Goal: Task Accomplishment & Management: Use online tool/utility

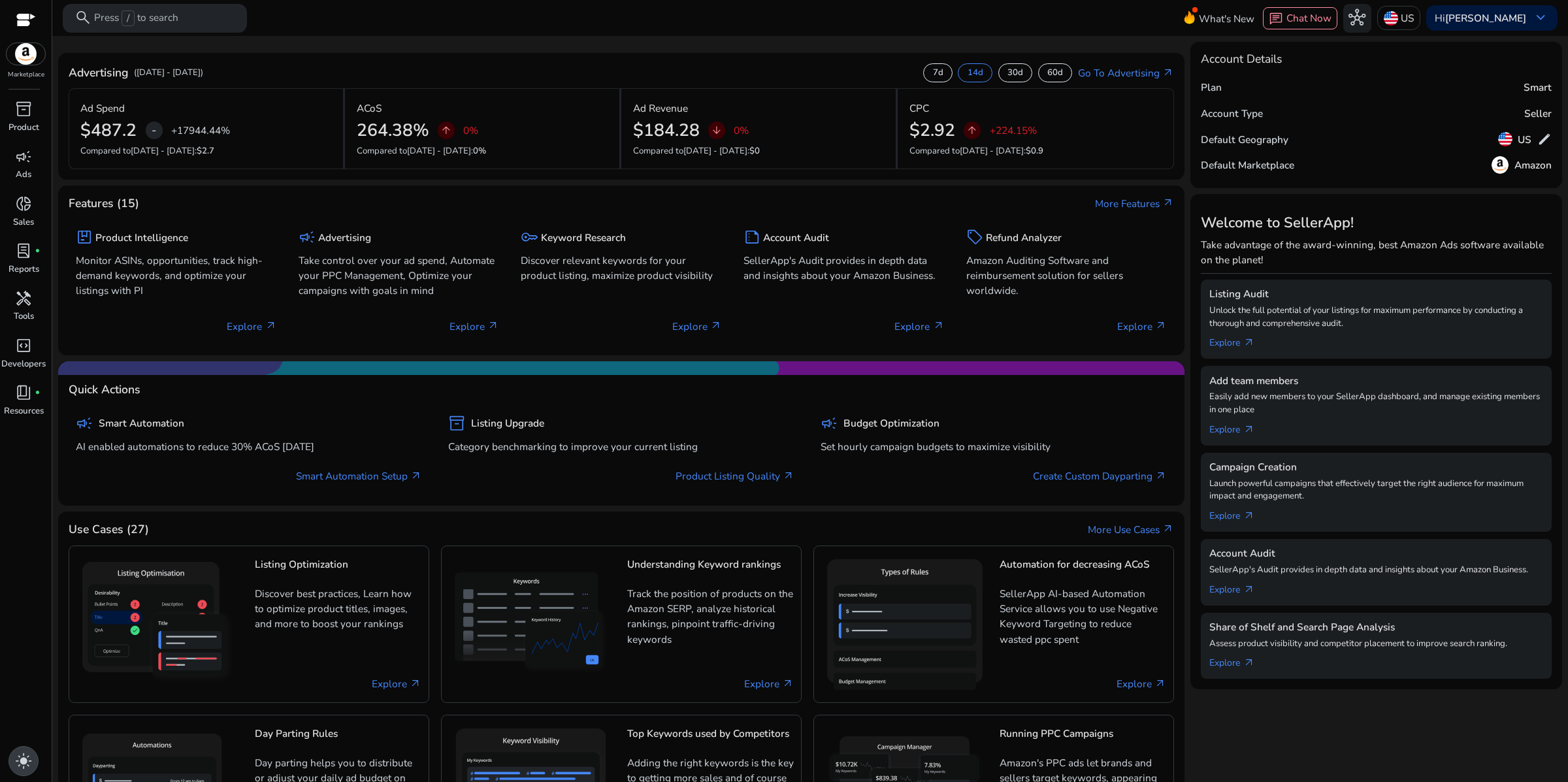
click at [23, 753] on span "light_mode" at bounding box center [24, 761] width 17 height 17
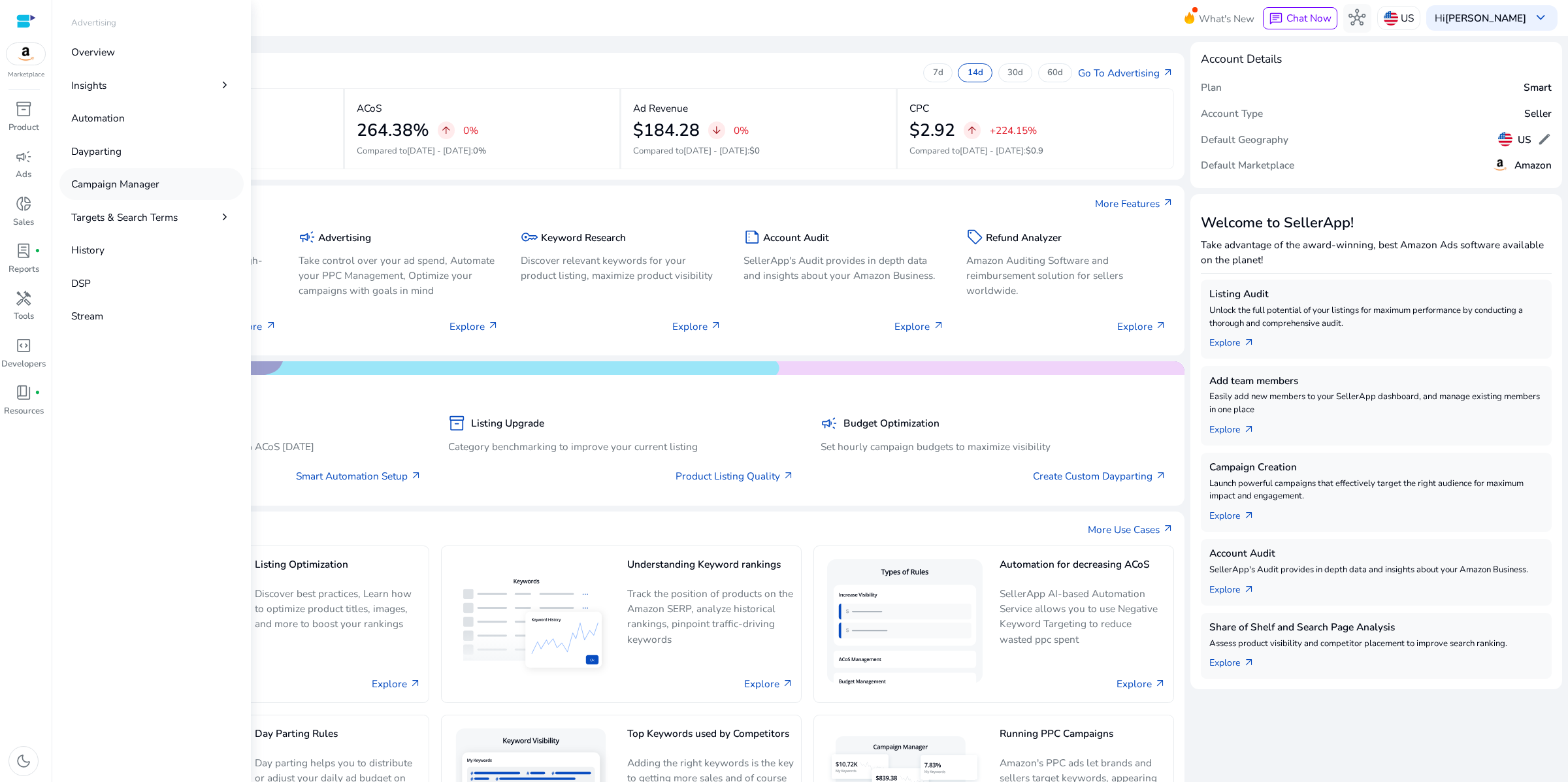
click at [132, 191] on p "Campaign Manager" at bounding box center [115, 184] width 88 height 15
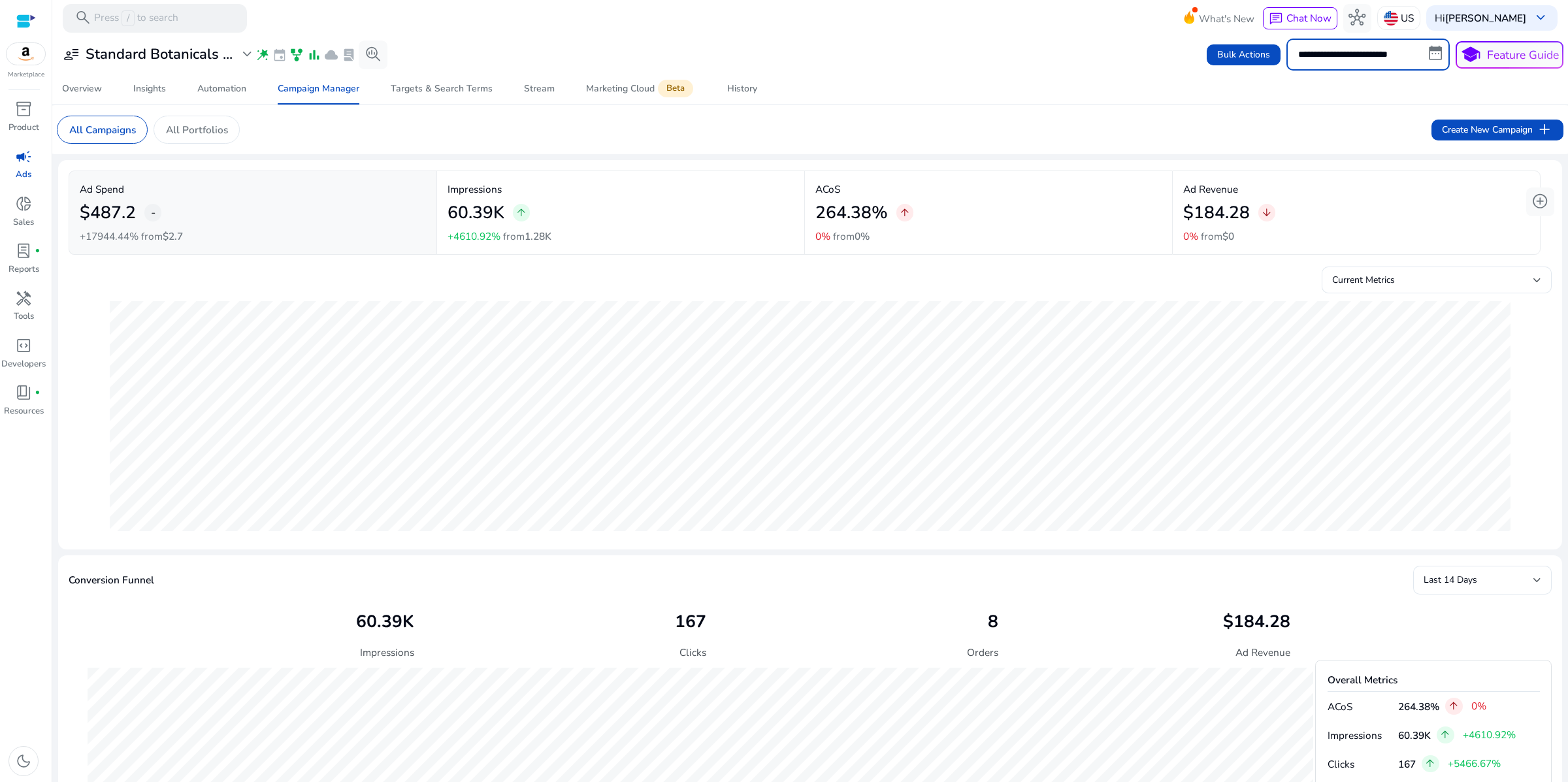
click at [1387, 59] on input "**********" at bounding box center [1368, 54] width 164 height 31
select select "*"
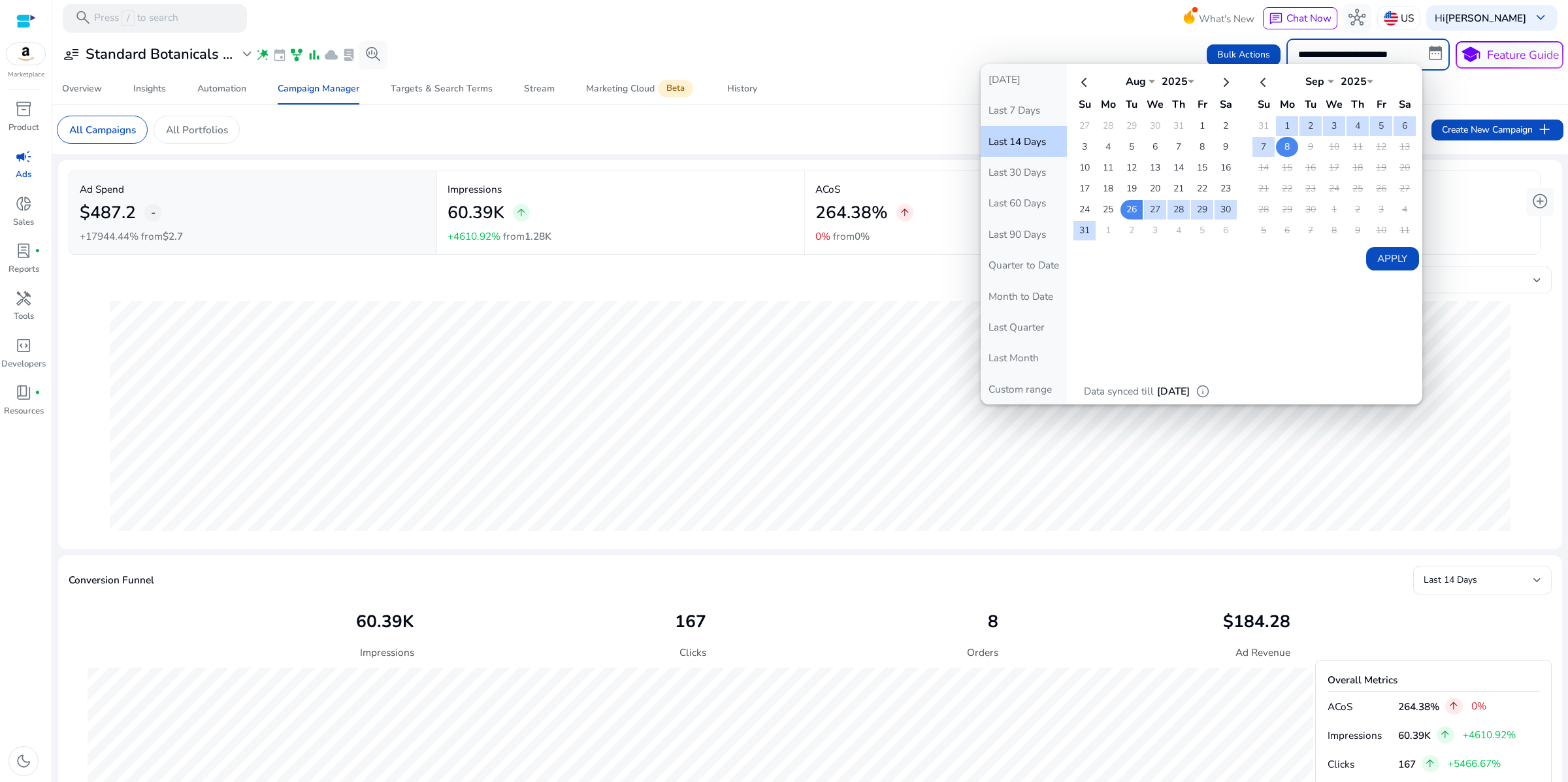
click at [1276, 157] on td "8" at bounding box center [1287, 147] width 22 height 20
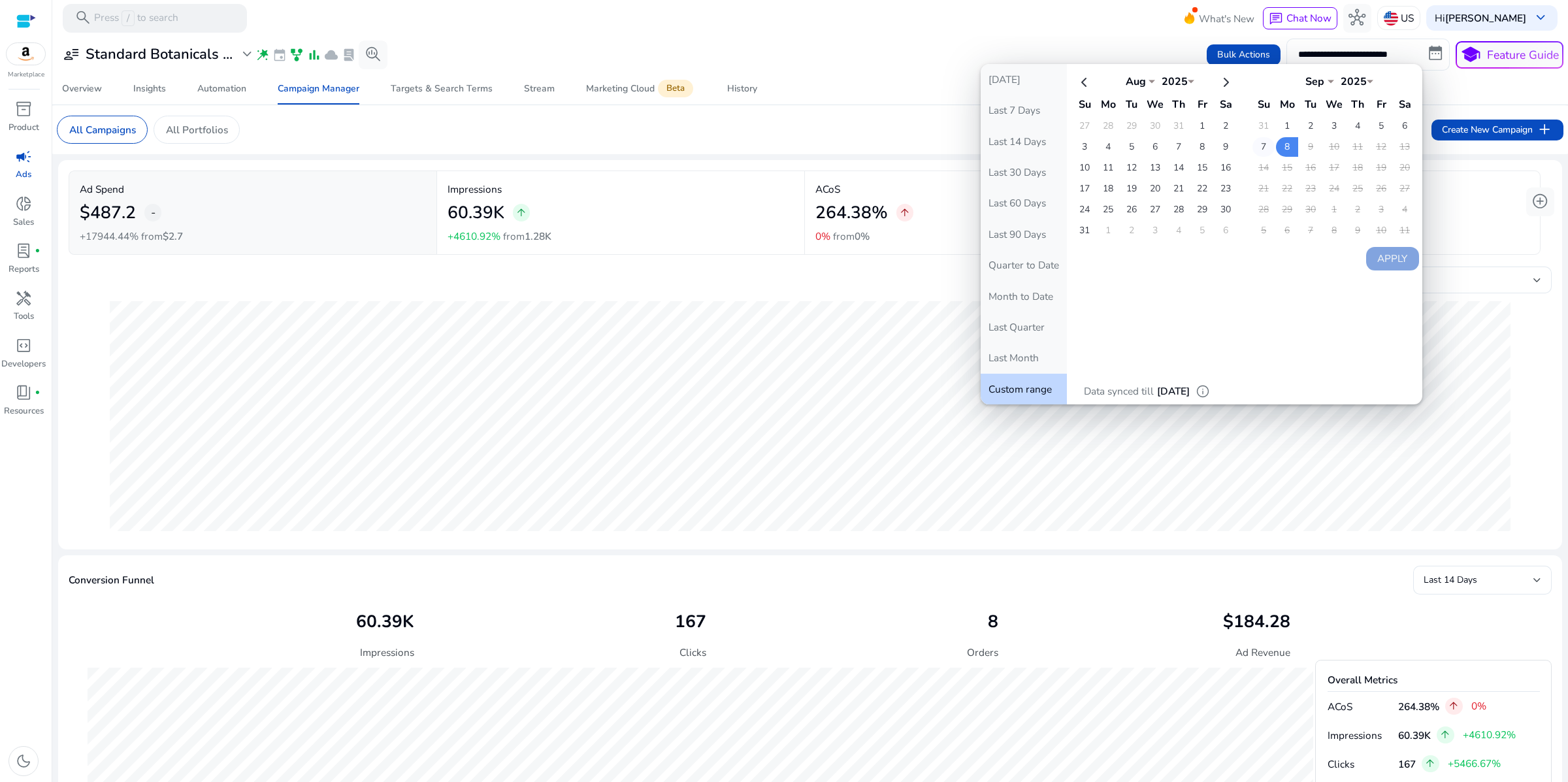
click at [1252, 157] on td "7" at bounding box center [1263, 147] width 22 height 20
click at [1276, 157] on td "8" at bounding box center [1287, 147] width 22 height 20
click at [1369, 265] on button "Apply" at bounding box center [1393, 259] width 53 height 24
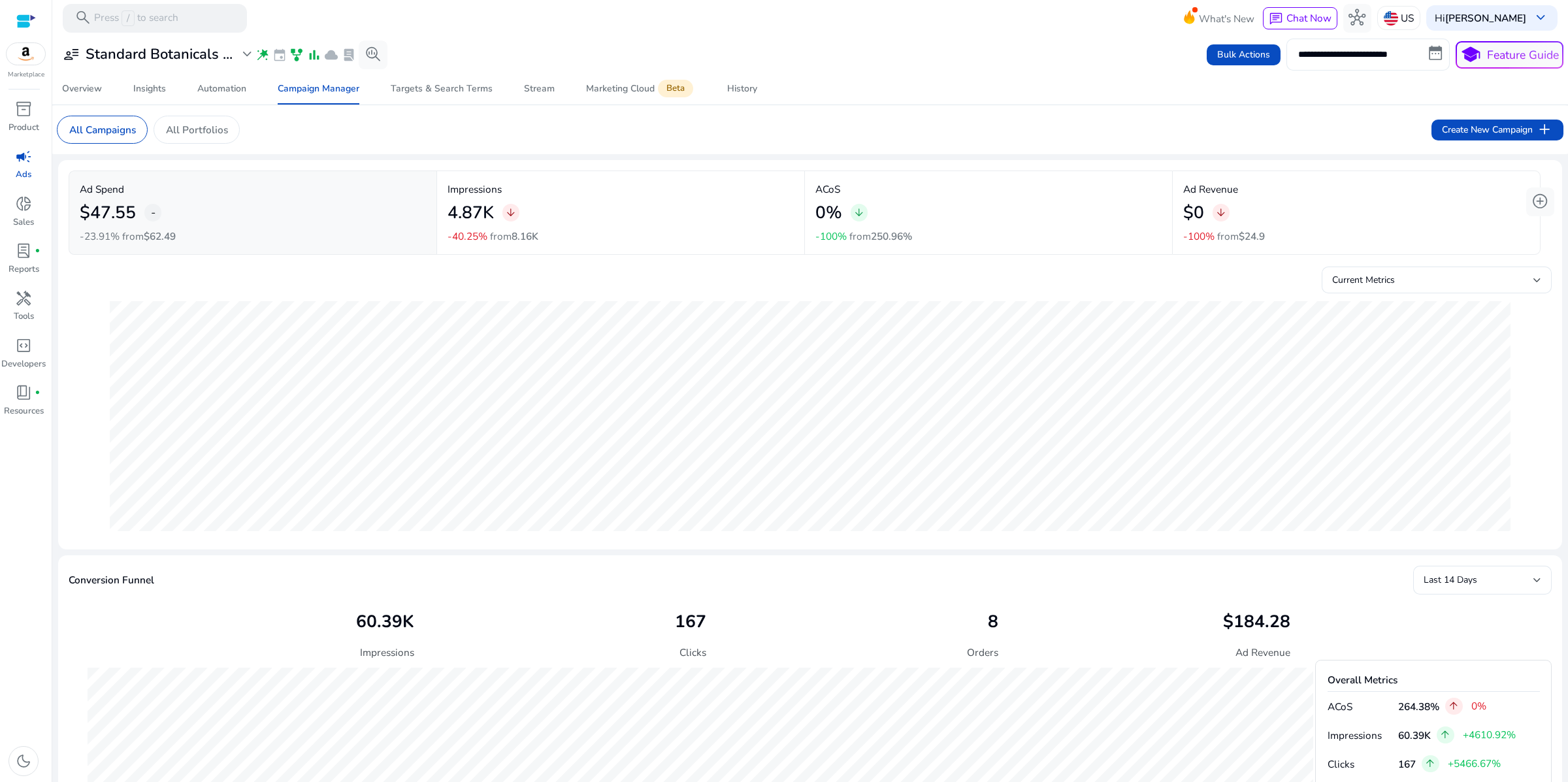
click at [1381, 61] on input "**********" at bounding box center [1368, 54] width 164 height 31
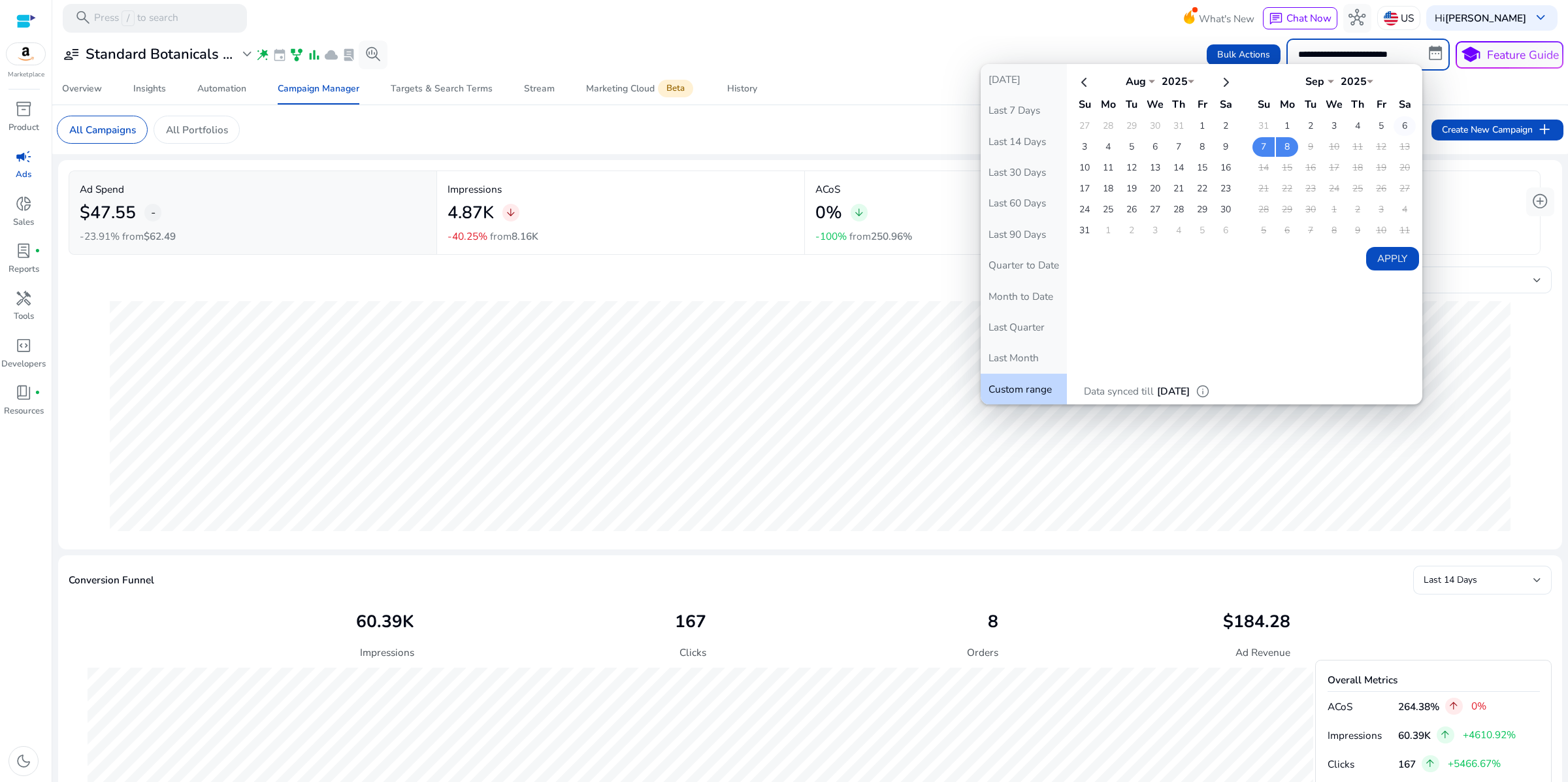
click at [1393, 136] on td "6" at bounding box center [1404, 126] width 22 height 20
click at [1276, 157] on td "8" at bounding box center [1287, 147] width 22 height 20
click at [1369, 270] on button "Apply" at bounding box center [1393, 259] width 53 height 24
type input "**********"
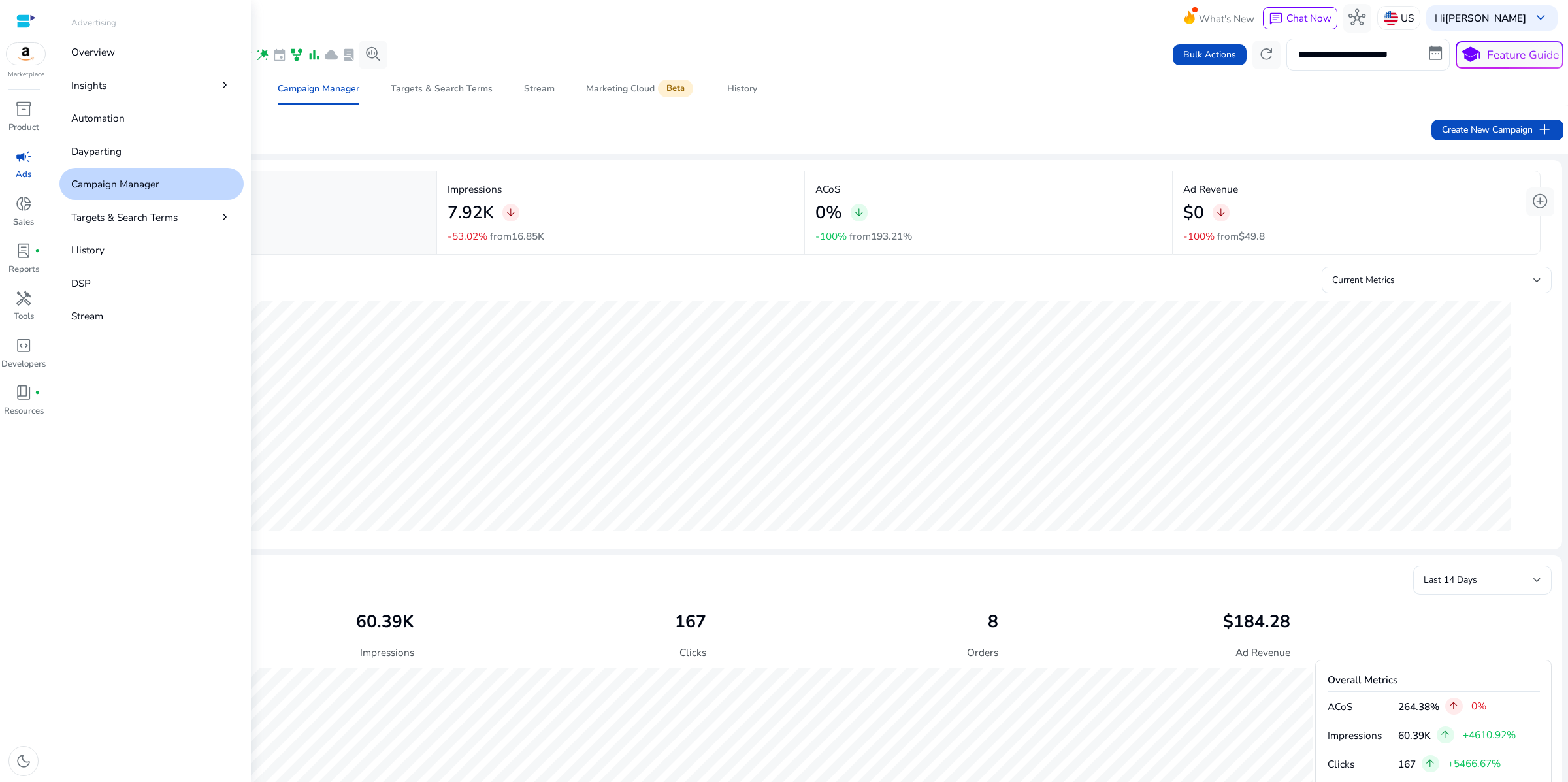
click at [27, 166] on span "campaign" at bounding box center [24, 157] width 17 height 17
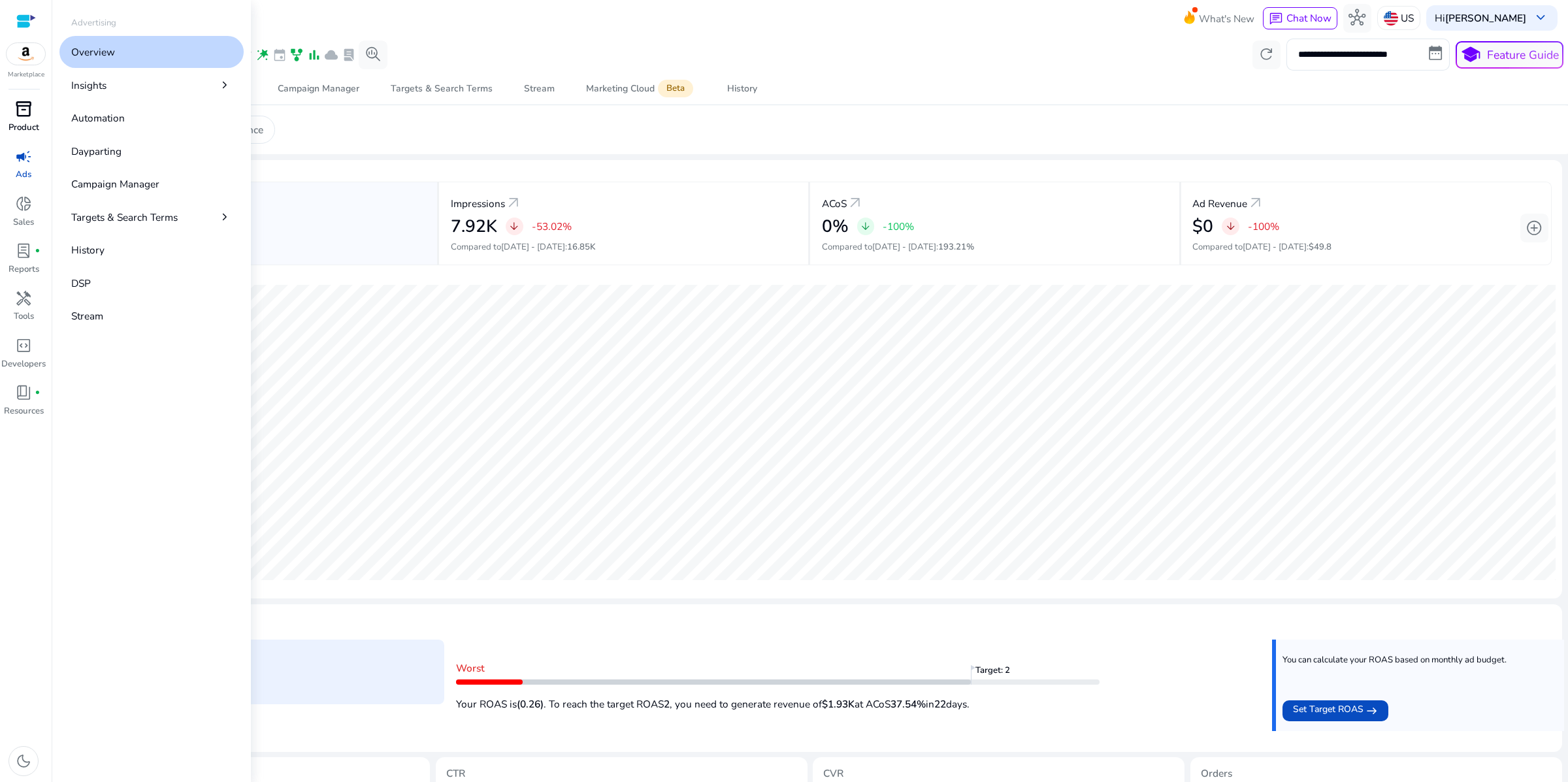
click at [27, 117] on span "inventory_2" at bounding box center [24, 109] width 17 height 17
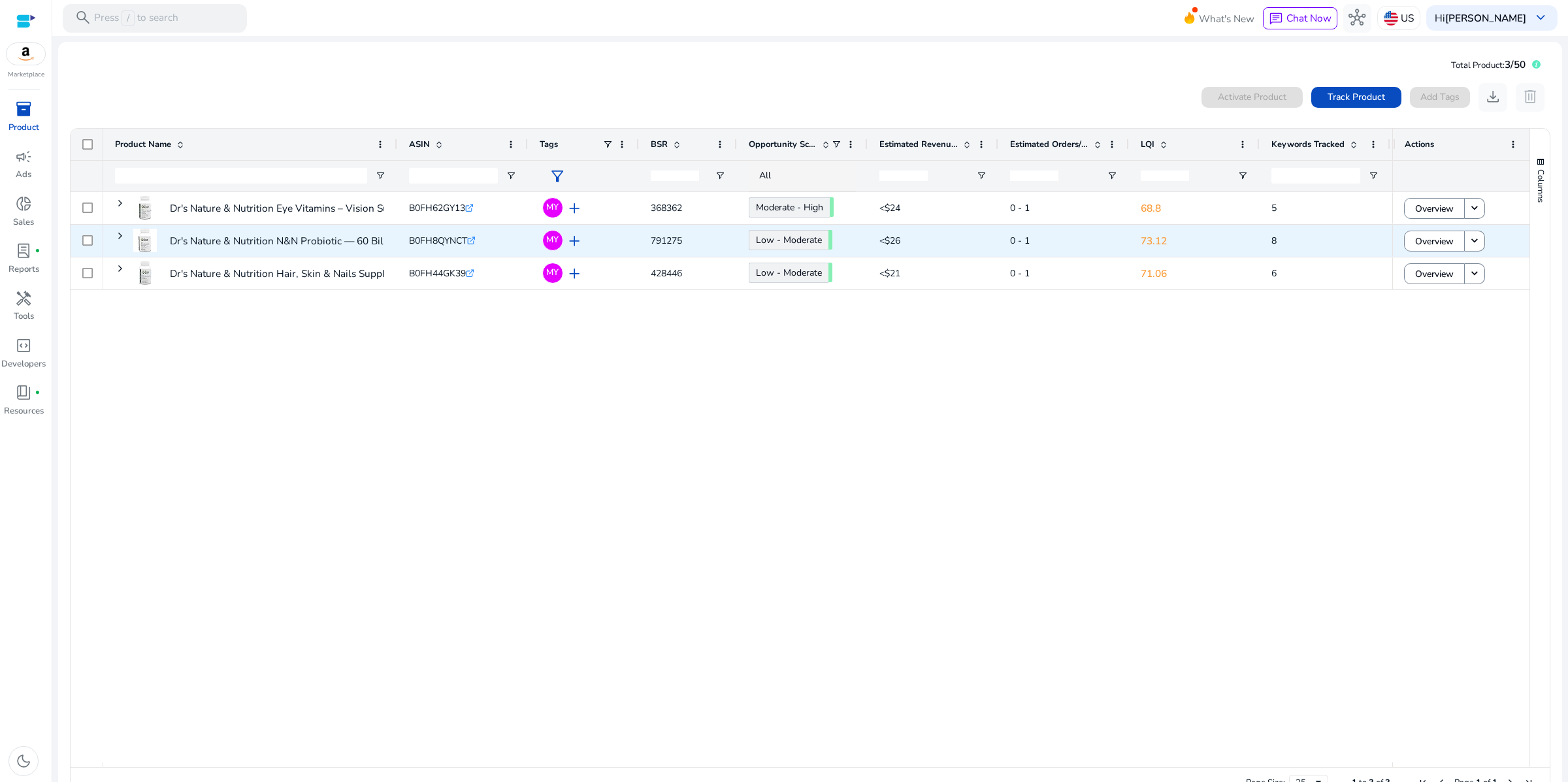
click at [451, 247] on span "B0FH8QYNCT" at bounding box center [437, 241] width 58 height 13
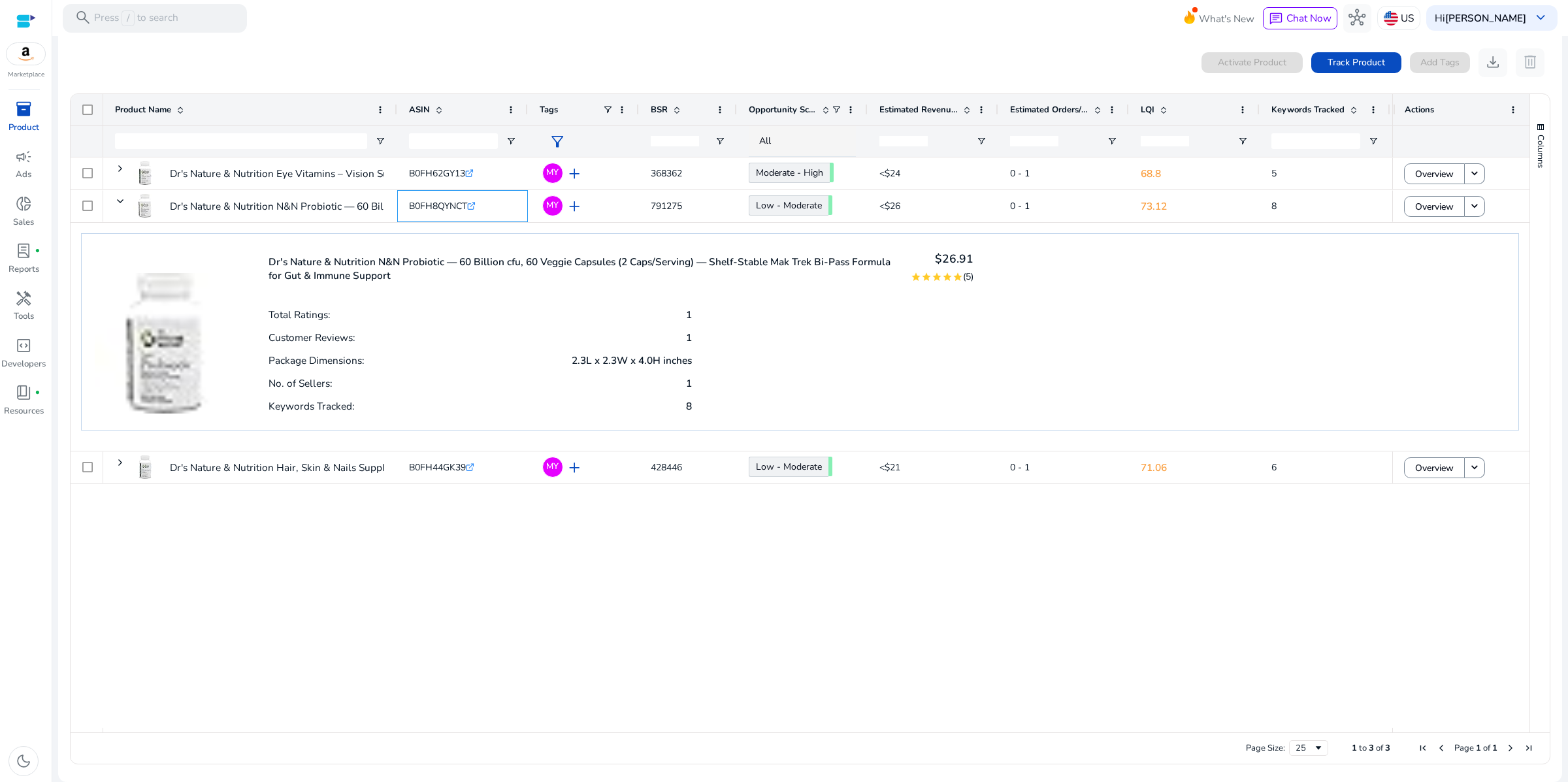
scroll to position [66, 0]
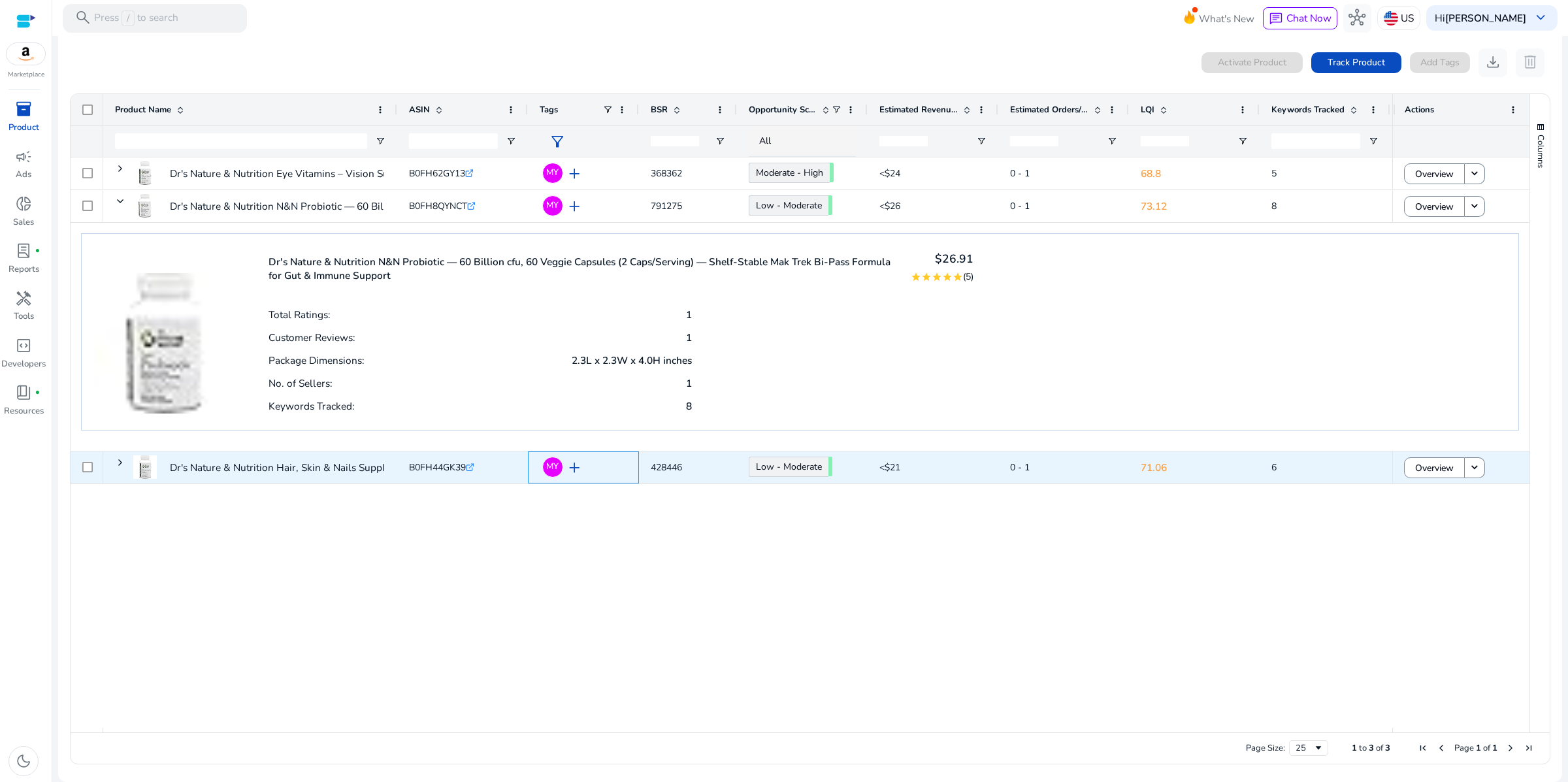
click at [583, 465] on span "add" at bounding box center [574, 468] width 17 height 17
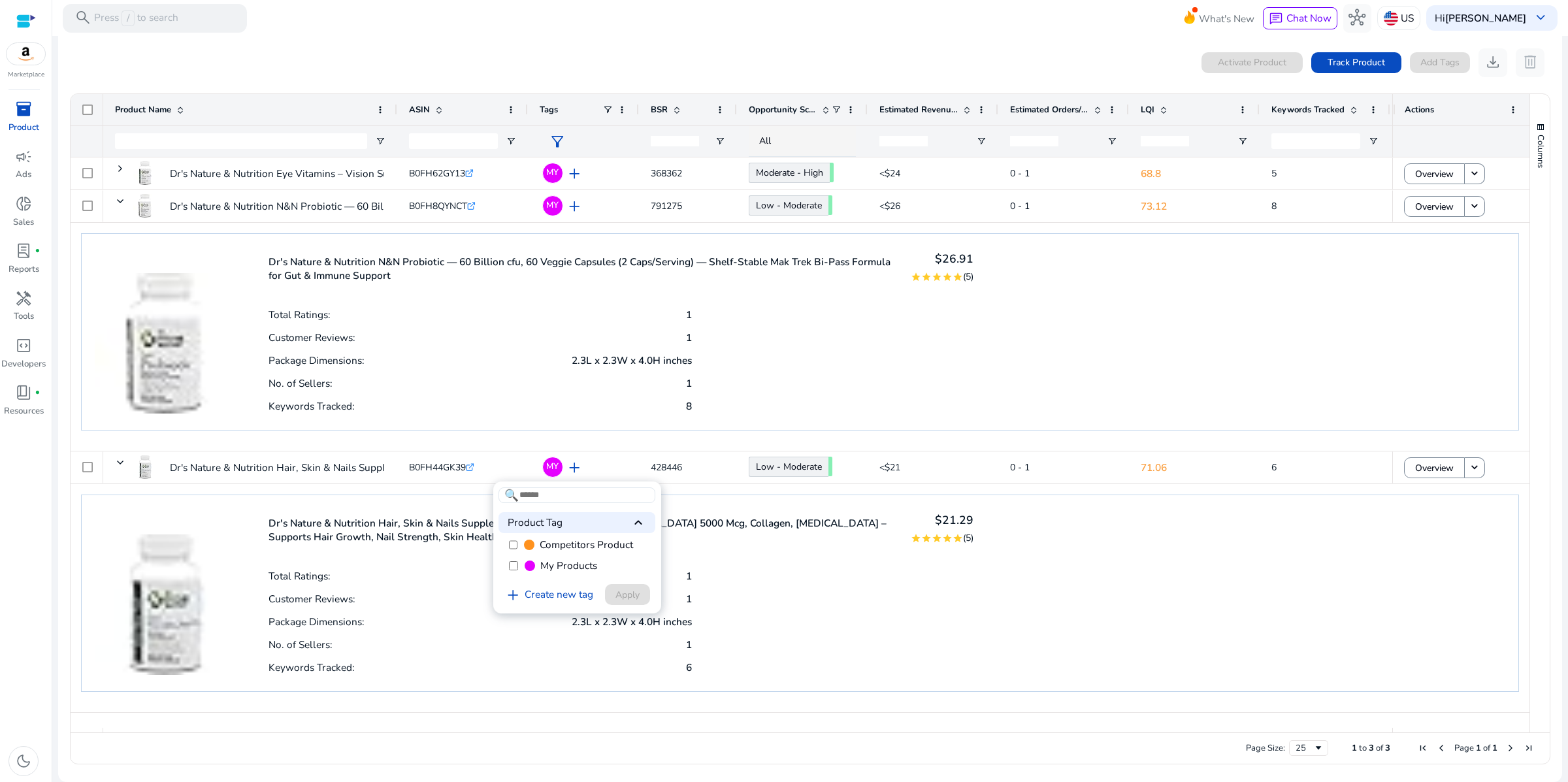
click at [1012, 685] on div at bounding box center [784, 391] width 1568 height 782
click at [298, 326] on div "Total Ratings: 1" at bounding box center [480, 314] width 423 height 23
click at [227, 329] on img at bounding box center [166, 330] width 141 height 167
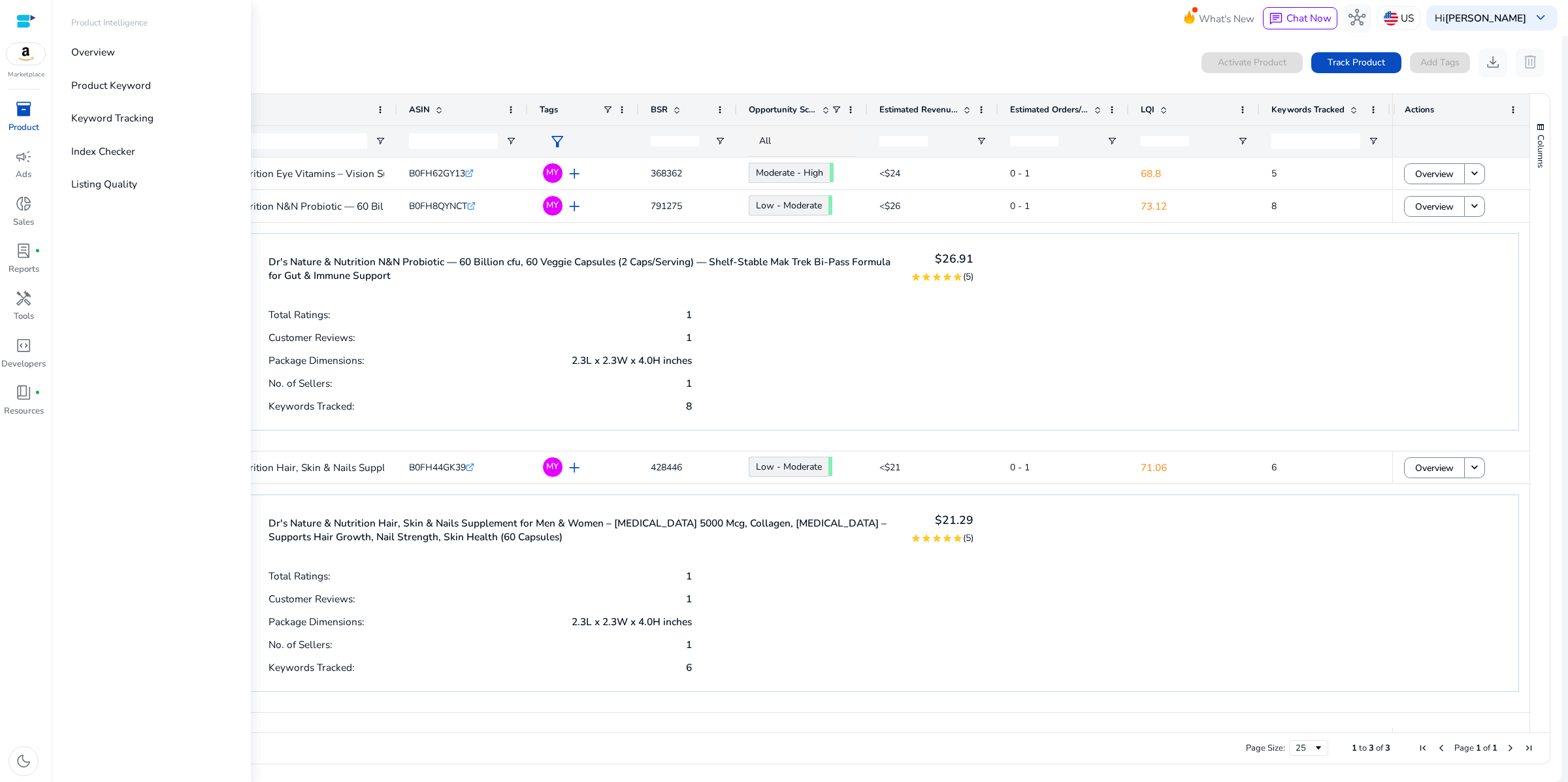
click at [26, 117] on span "inventory_2" at bounding box center [24, 109] width 17 height 17
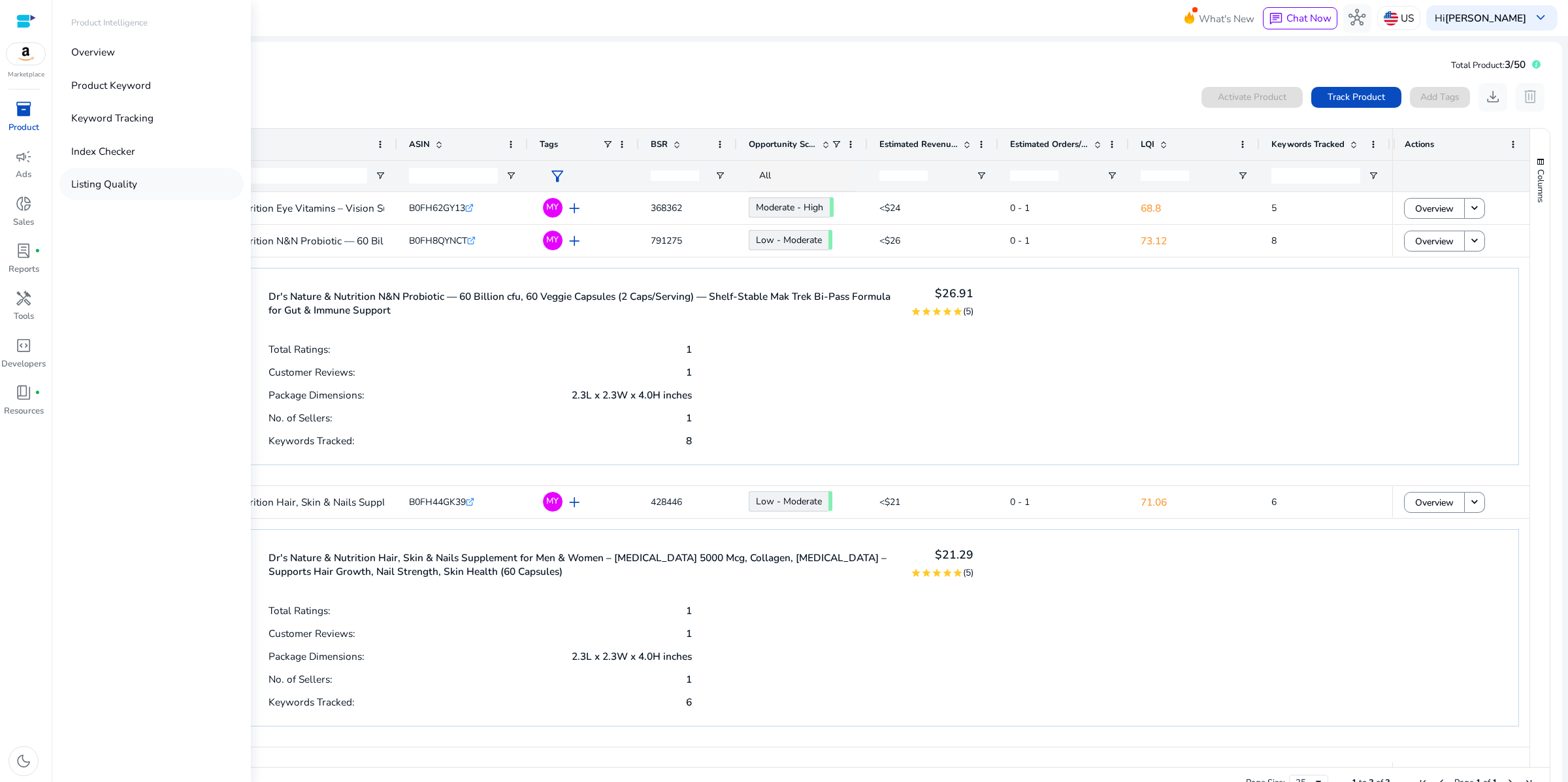
click at [136, 191] on p "Listing Quality" at bounding box center [104, 184] width 66 height 15
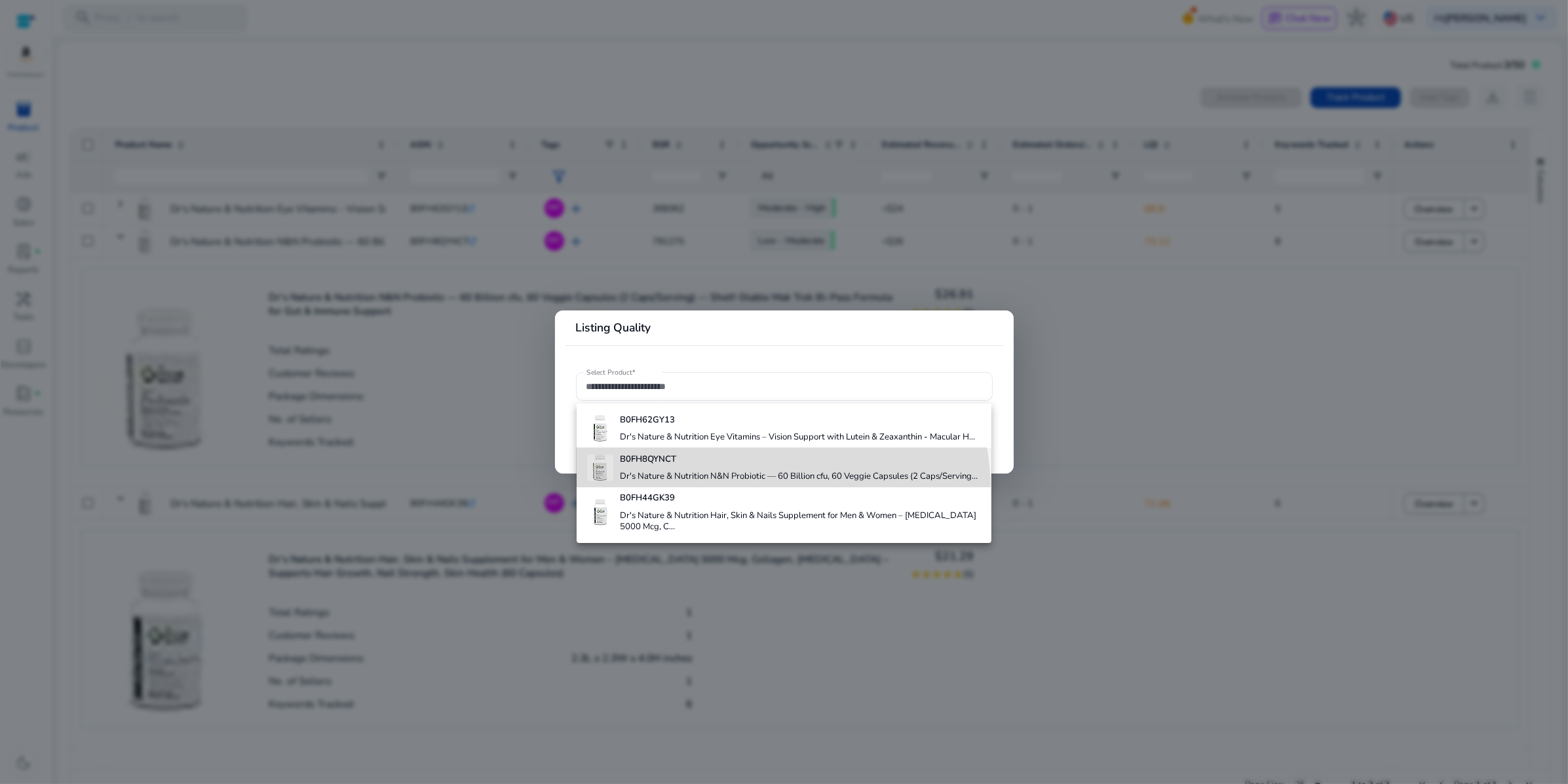
click at [742, 483] on h4 "Dr's Nature & Nutrition N&N Probiotic — 60 Billion cfu, 60 Veggie Capsules (2 C…" at bounding box center [798, 476] width 357 height 12
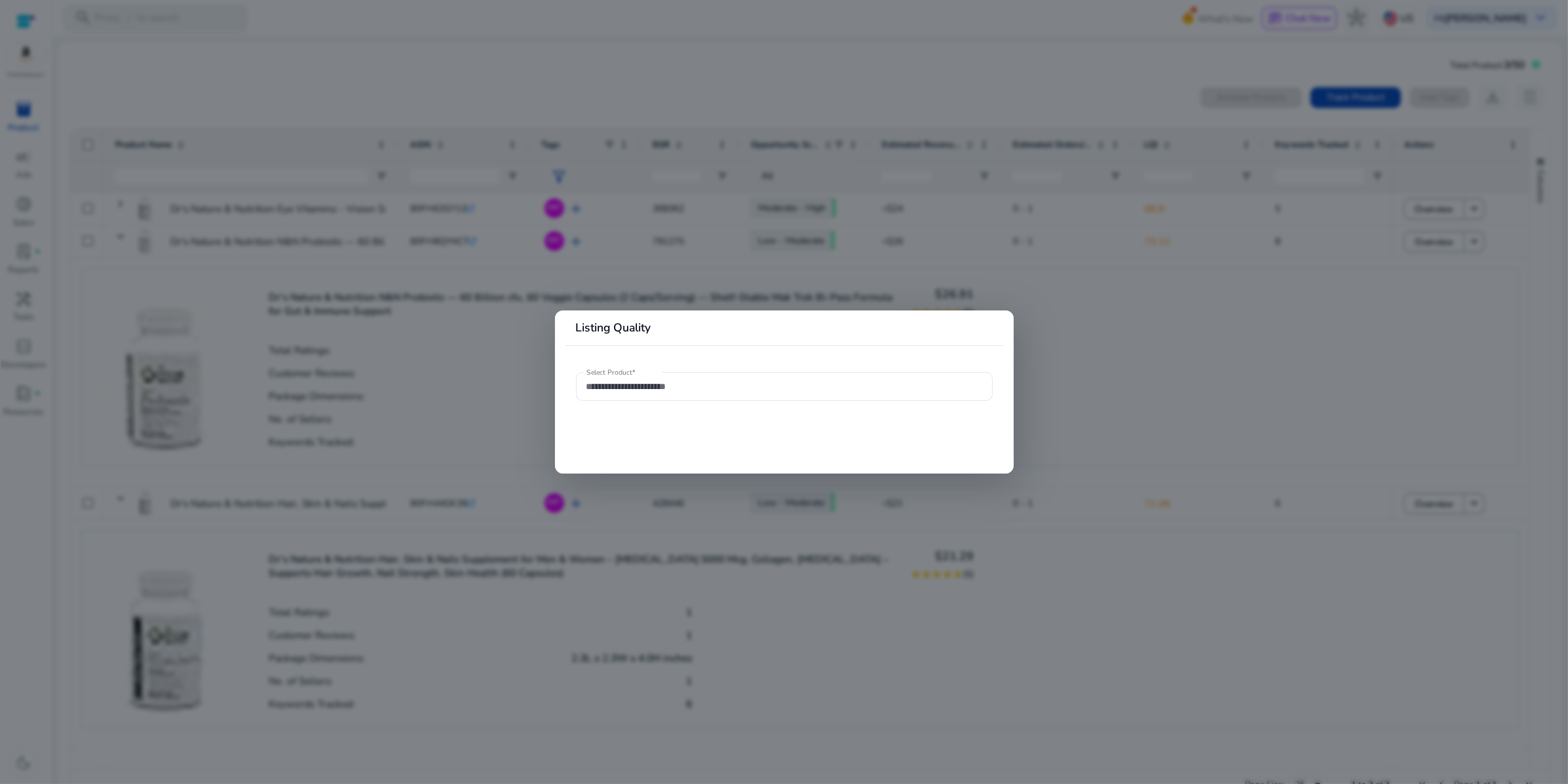
type input "**********"
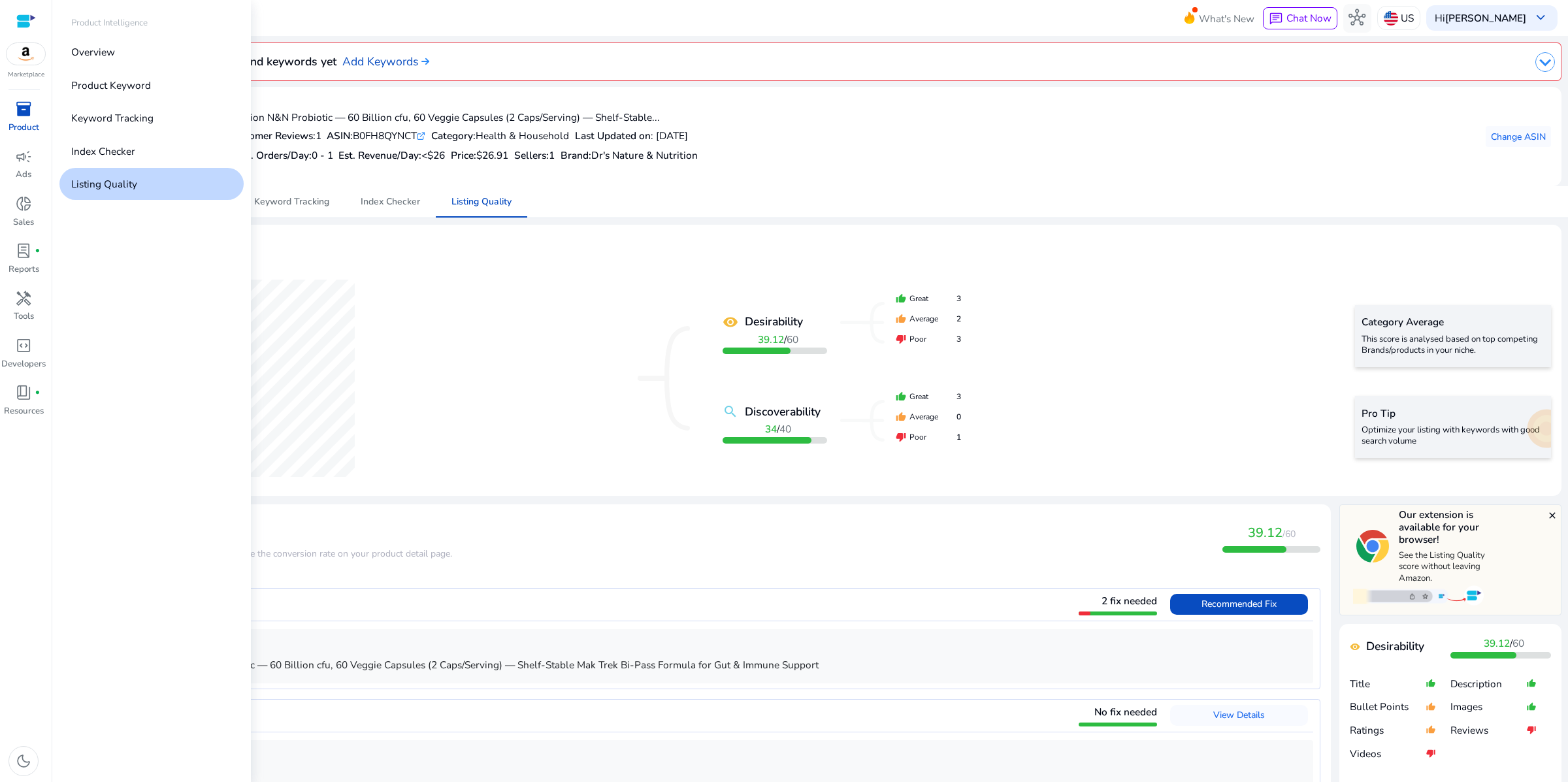
click at [18, 117] on span "inventory_2" at bounding box center [24, 109] width 17 height 17
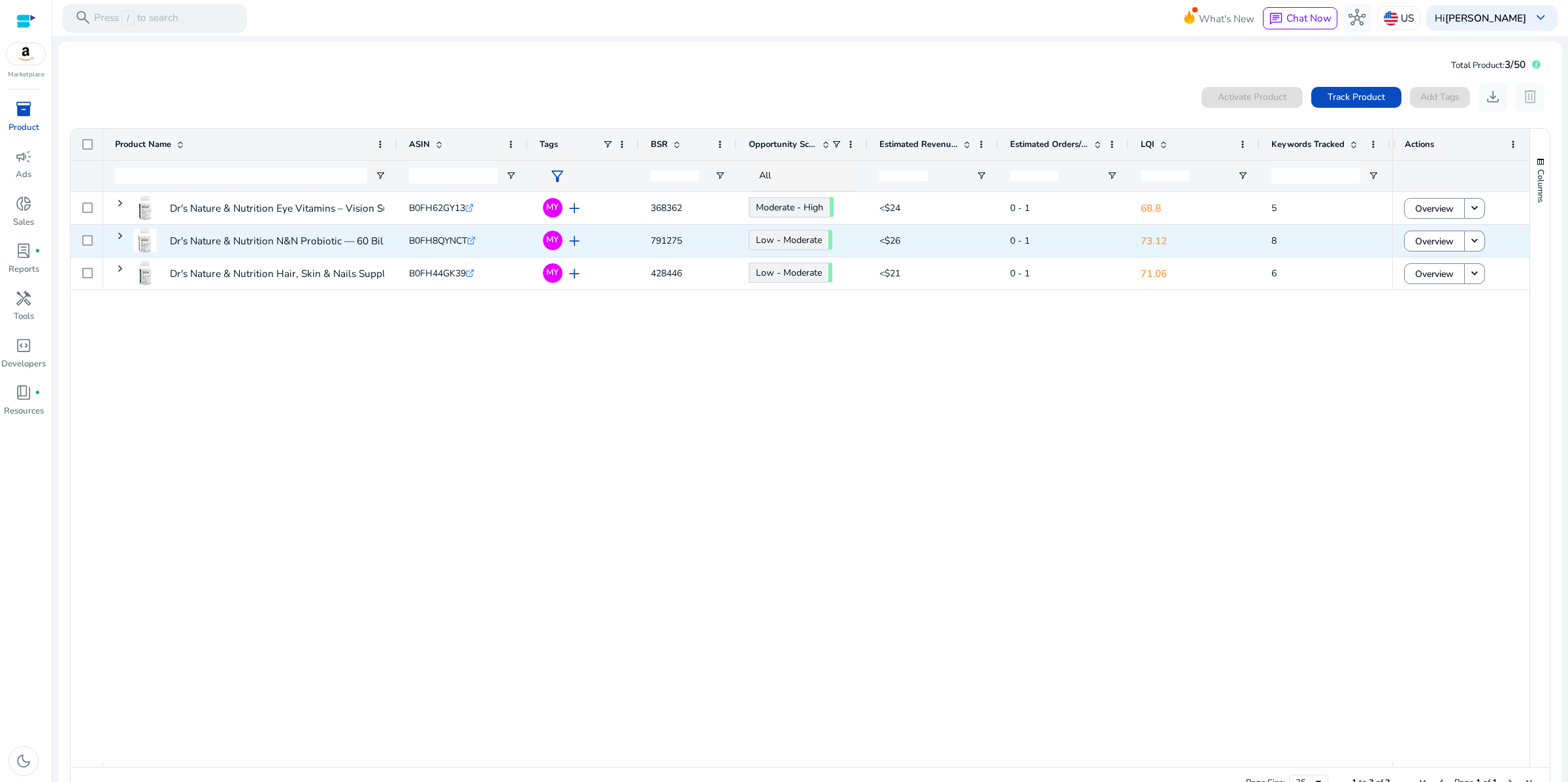
click at [430, 247] on span "B0FH8QYNCT" at bounding box center [437, 241] width 58 height 13
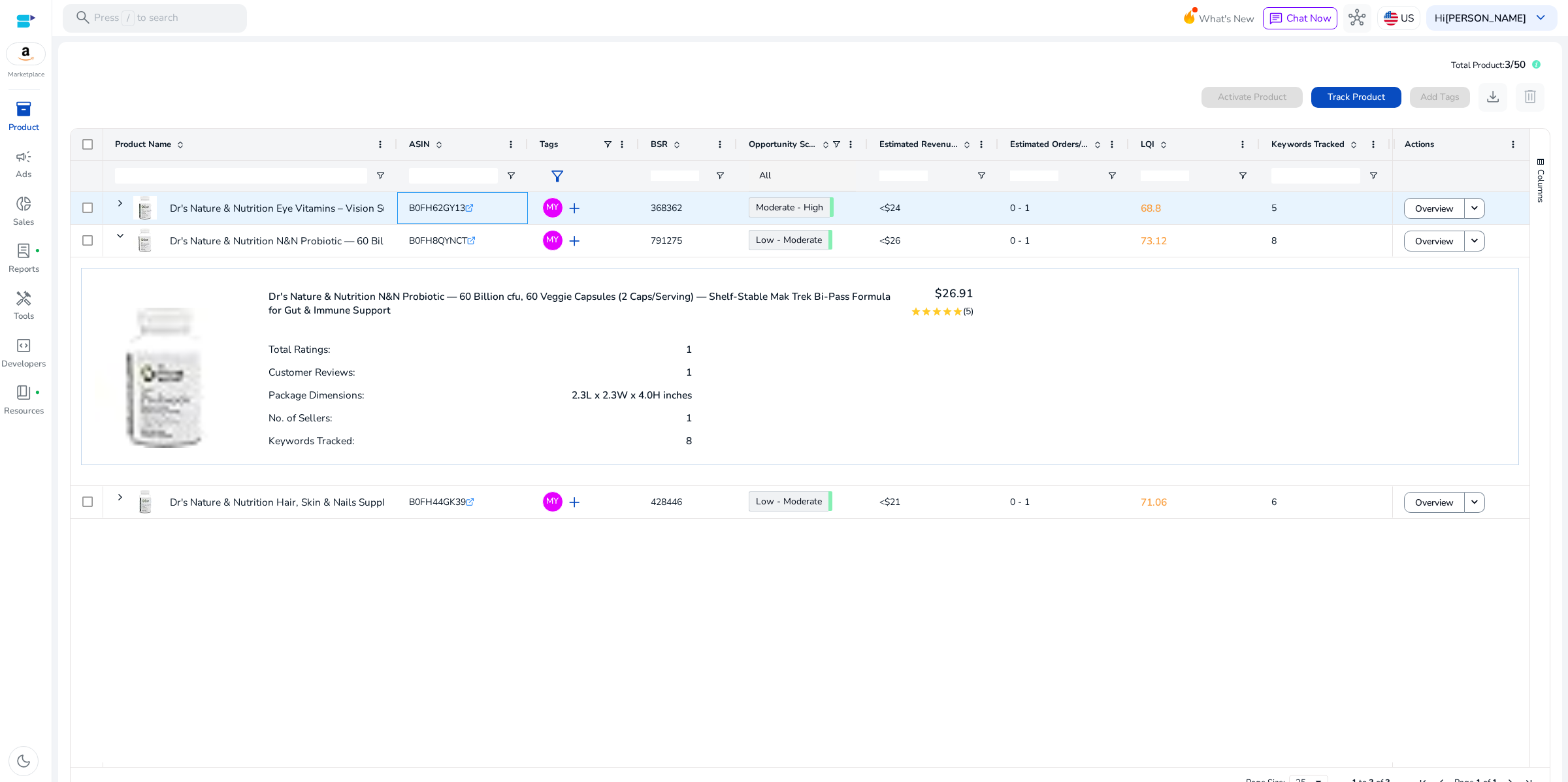
click at [429, 215] on span "B0FH62GY13" at bounding box center [437, 208] width 56 height 13
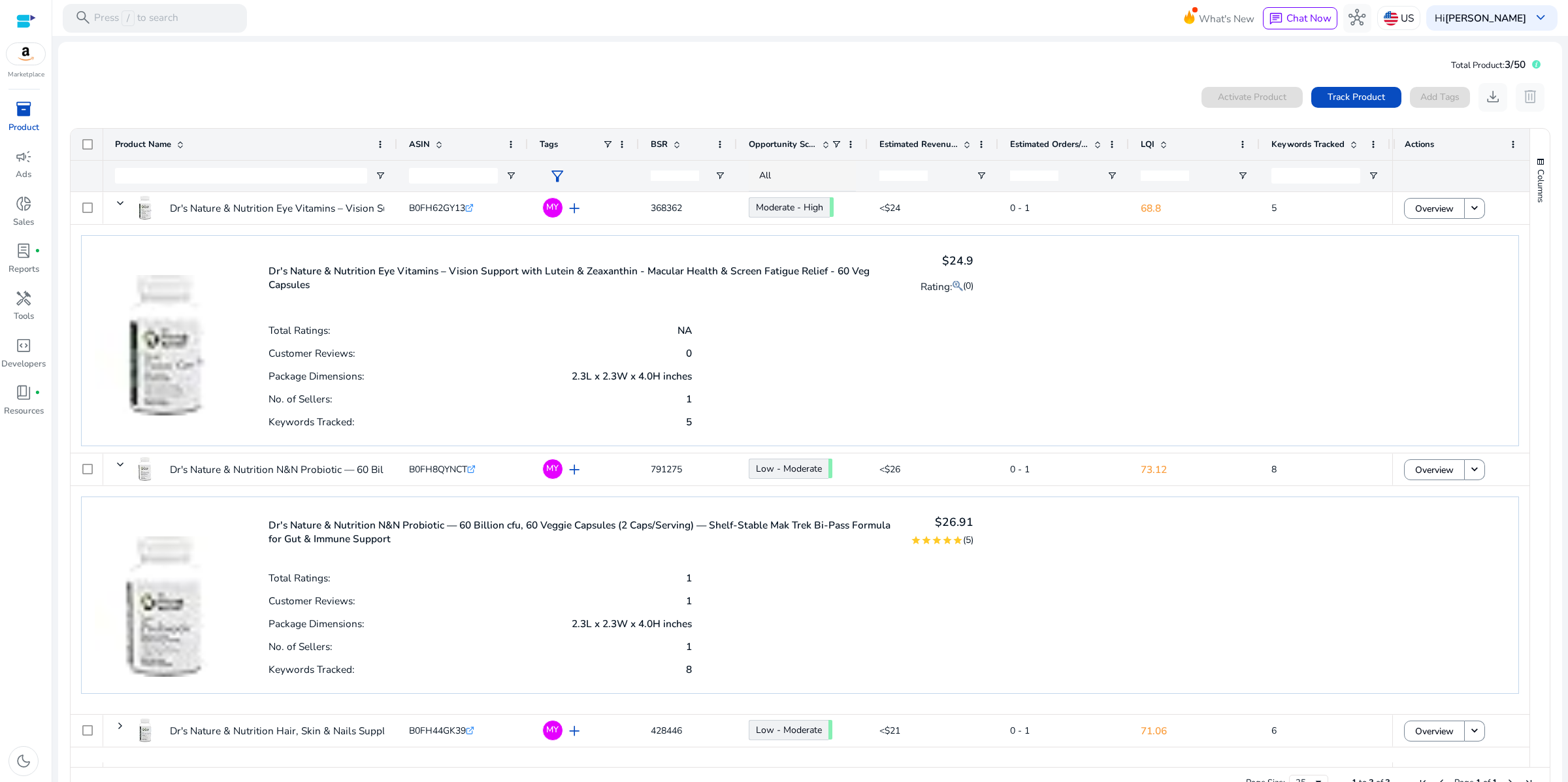
click at [430, 306] on div "Dr's Nature & Nutrition Eye Vitamins – Vision Support with Lutein & Zeaxanthin …" at bounding box center [621, 277] width 706 height 57
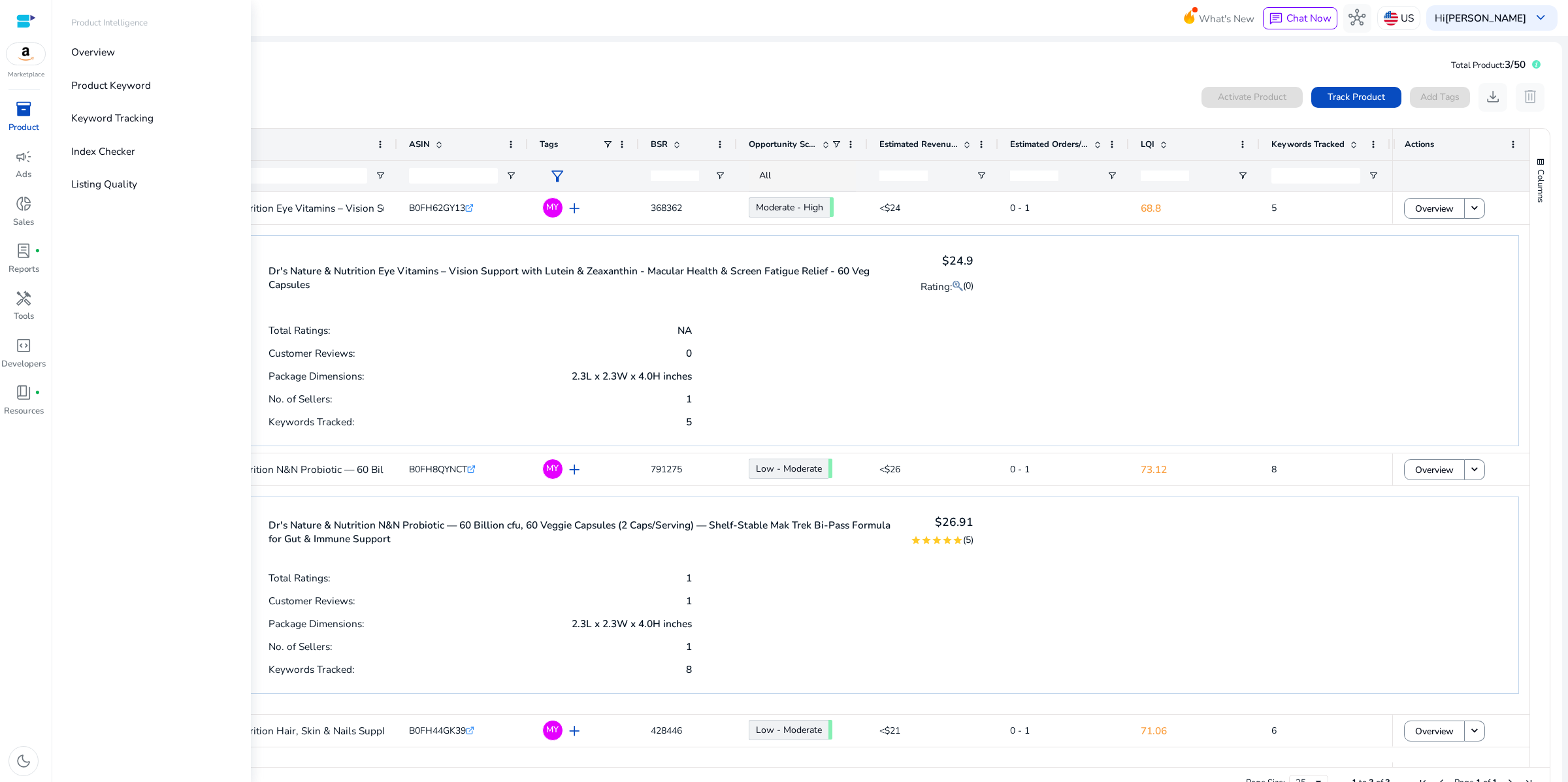
click at [16, 121] on div "inventory_2" at bounding box center [23, 109] width 40 height 23
click at [137, 191] on p "Listing Quality" at bounding box center [104, 184] width 66 height 15
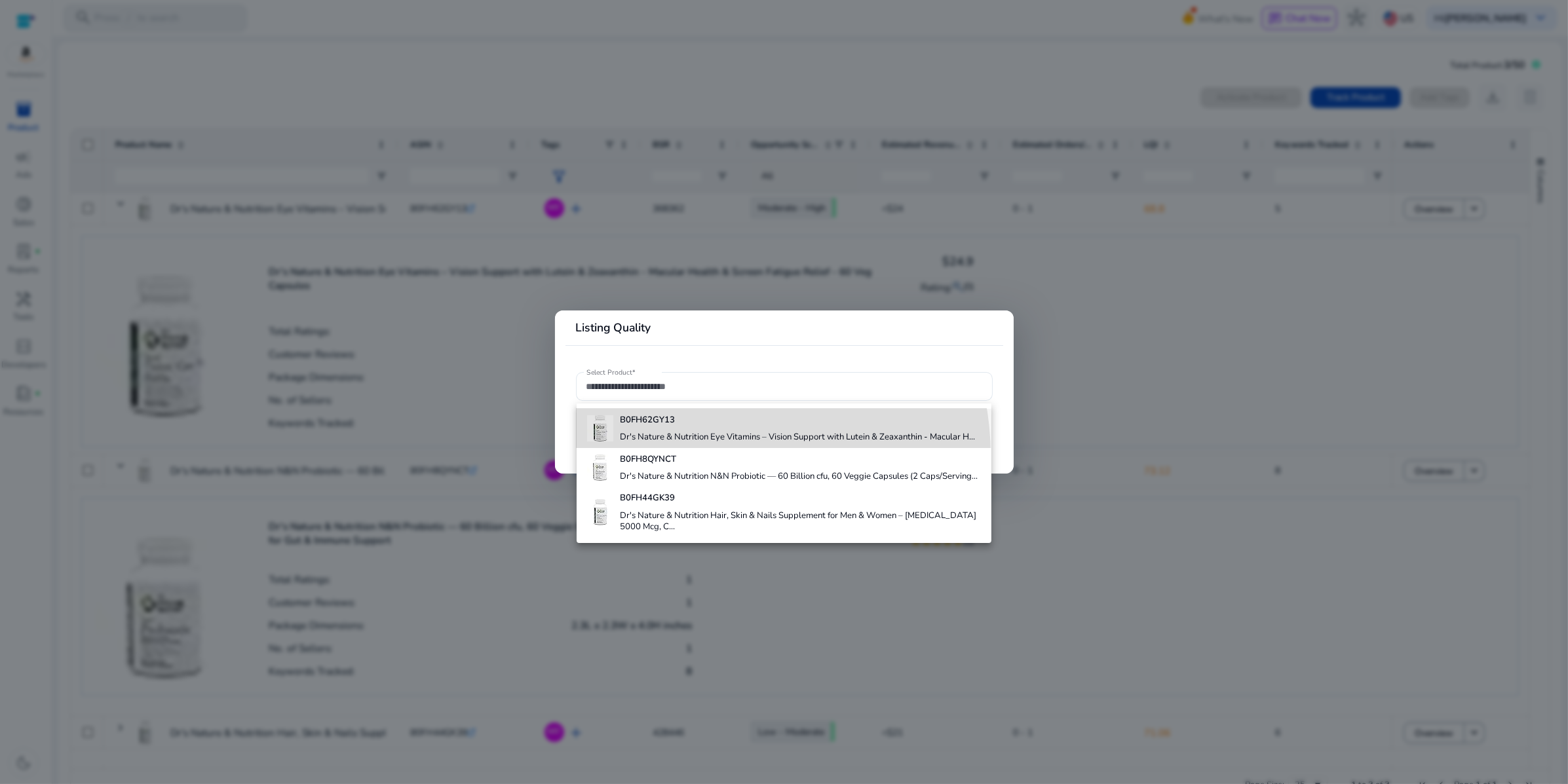
click at [693, 443] on h4 "Dr's Nature & Nutrition Eye Vitamins – Vision Support with Lutein & Zeaxanthin …" at bounding box center [797, 437] width 355 height 12
type input "**********"
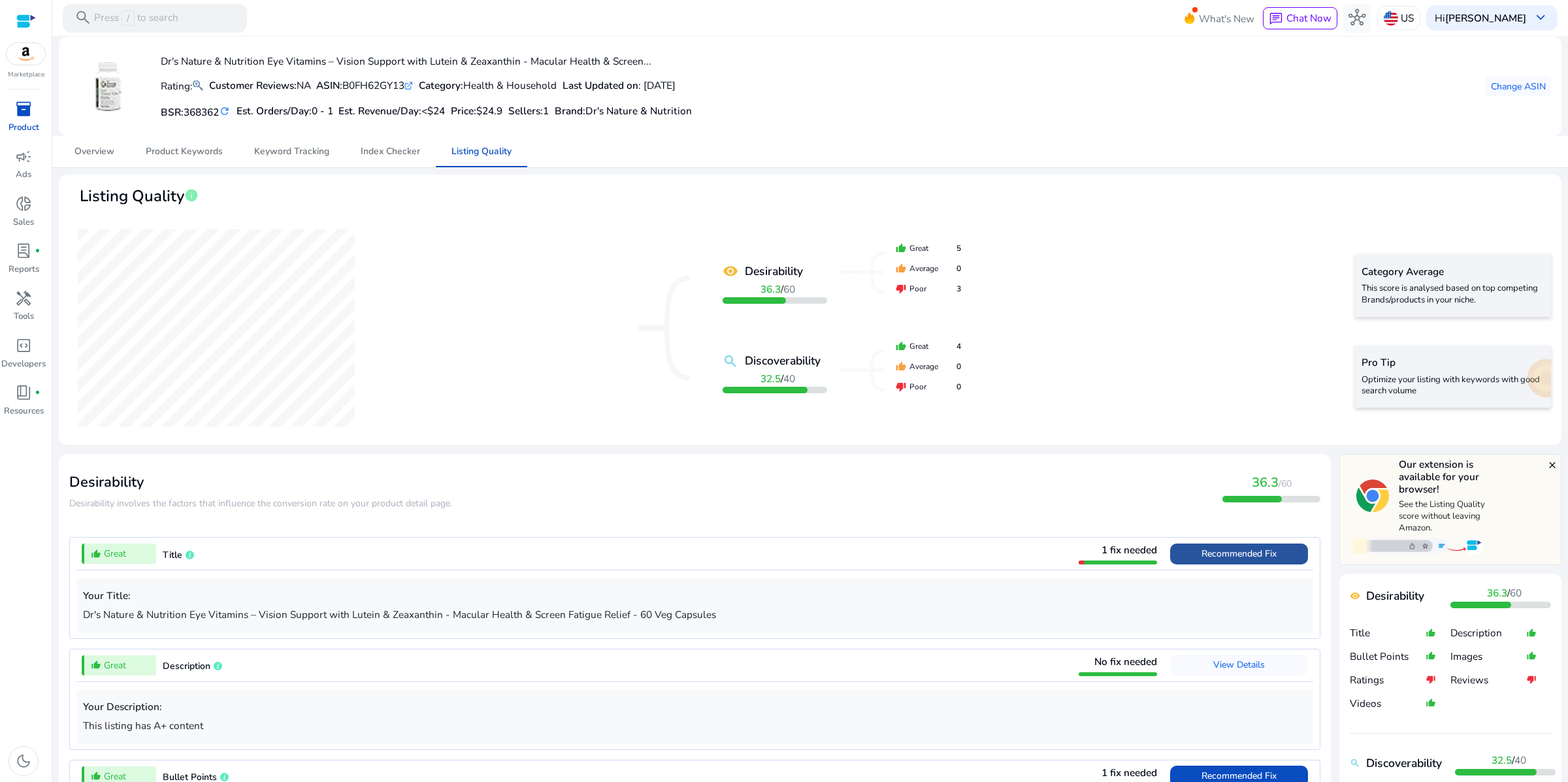
click at [1201, 560] on span "Recommended Fix" at bounding box center [1239, 553] width 75 height 13
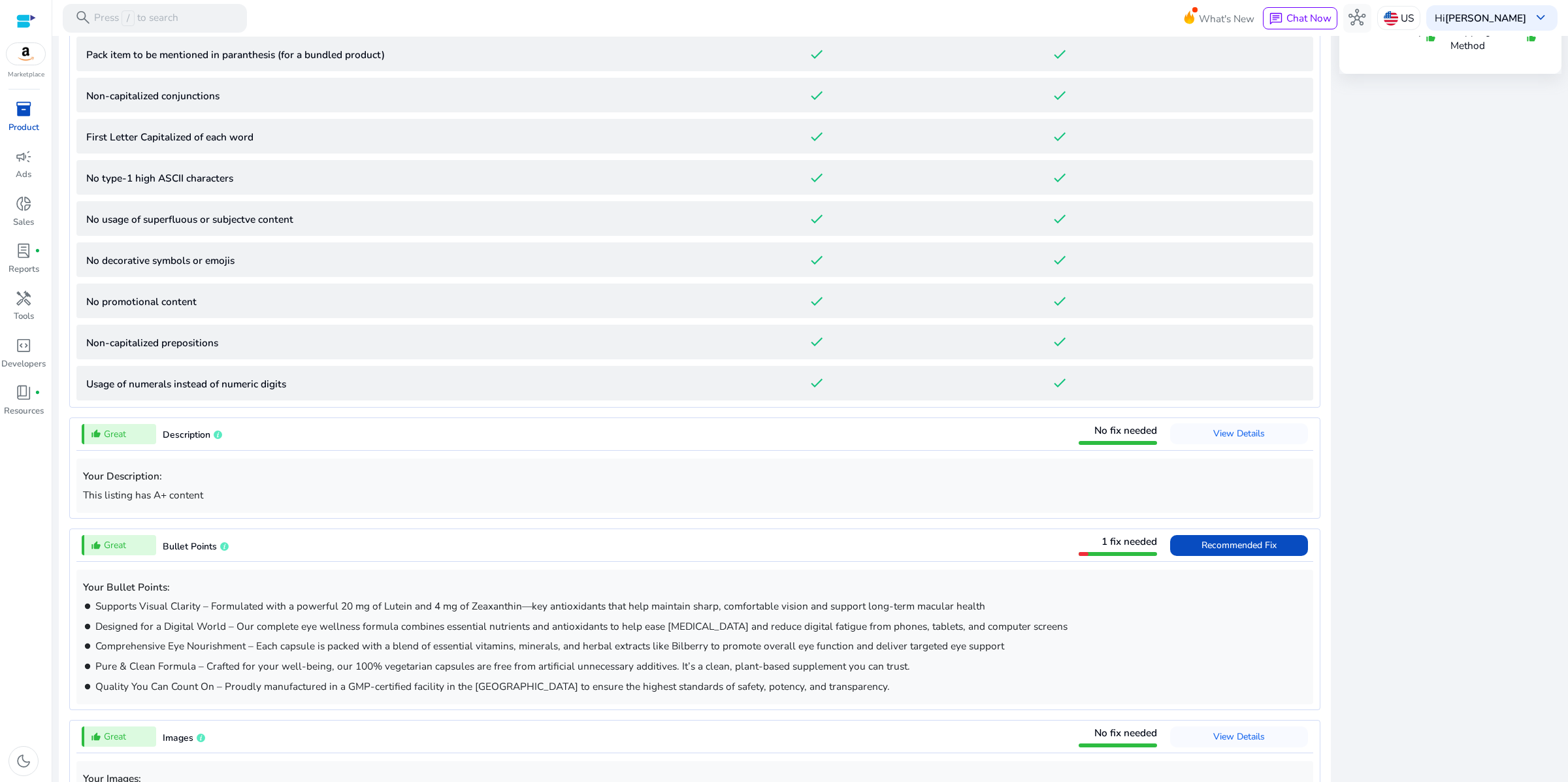
scroll to position [1058, 0]
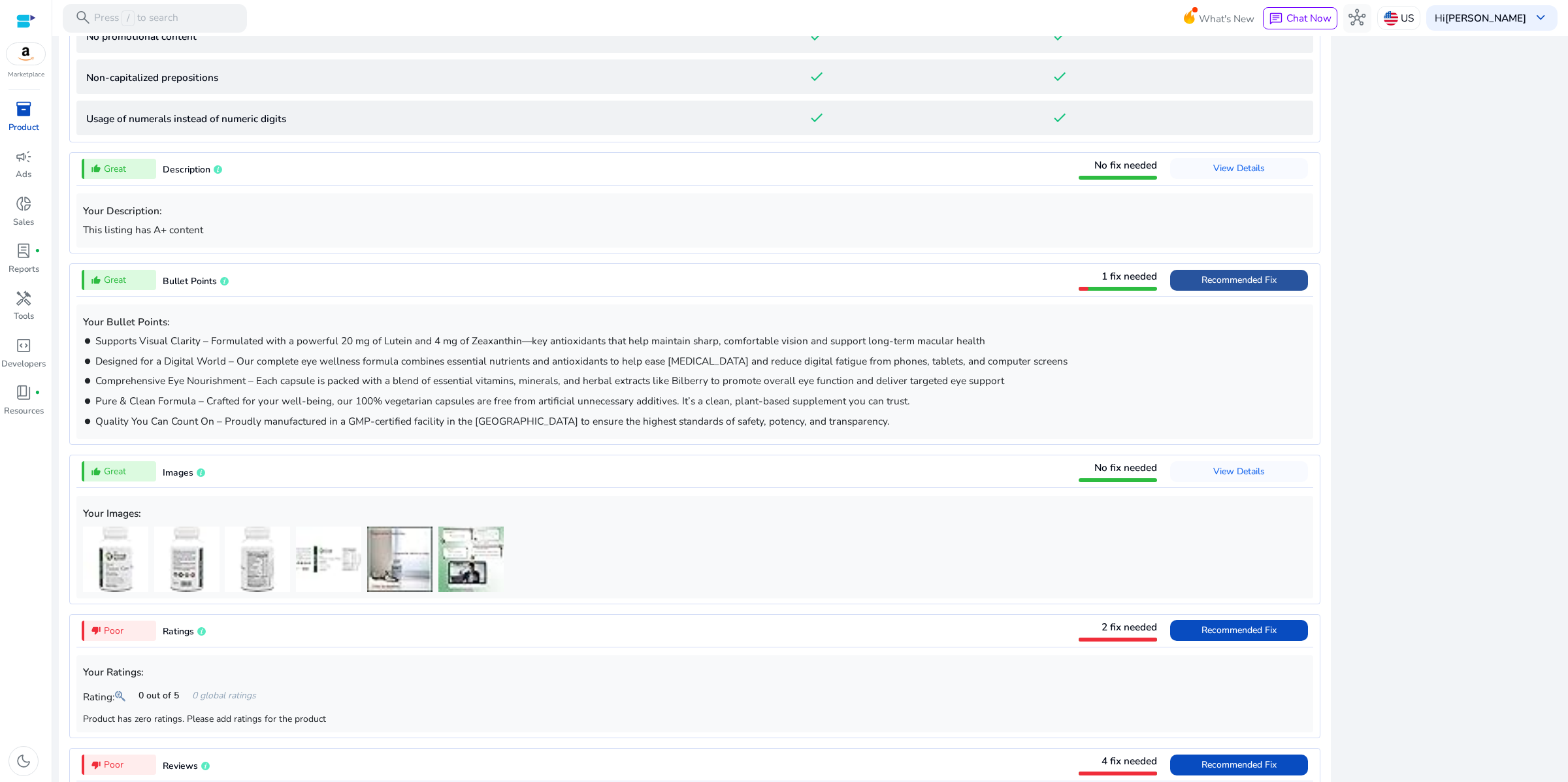
click at [1201, 287] on span "Recommended Fix" at bounding box center [1239, 280] width 75 height 13
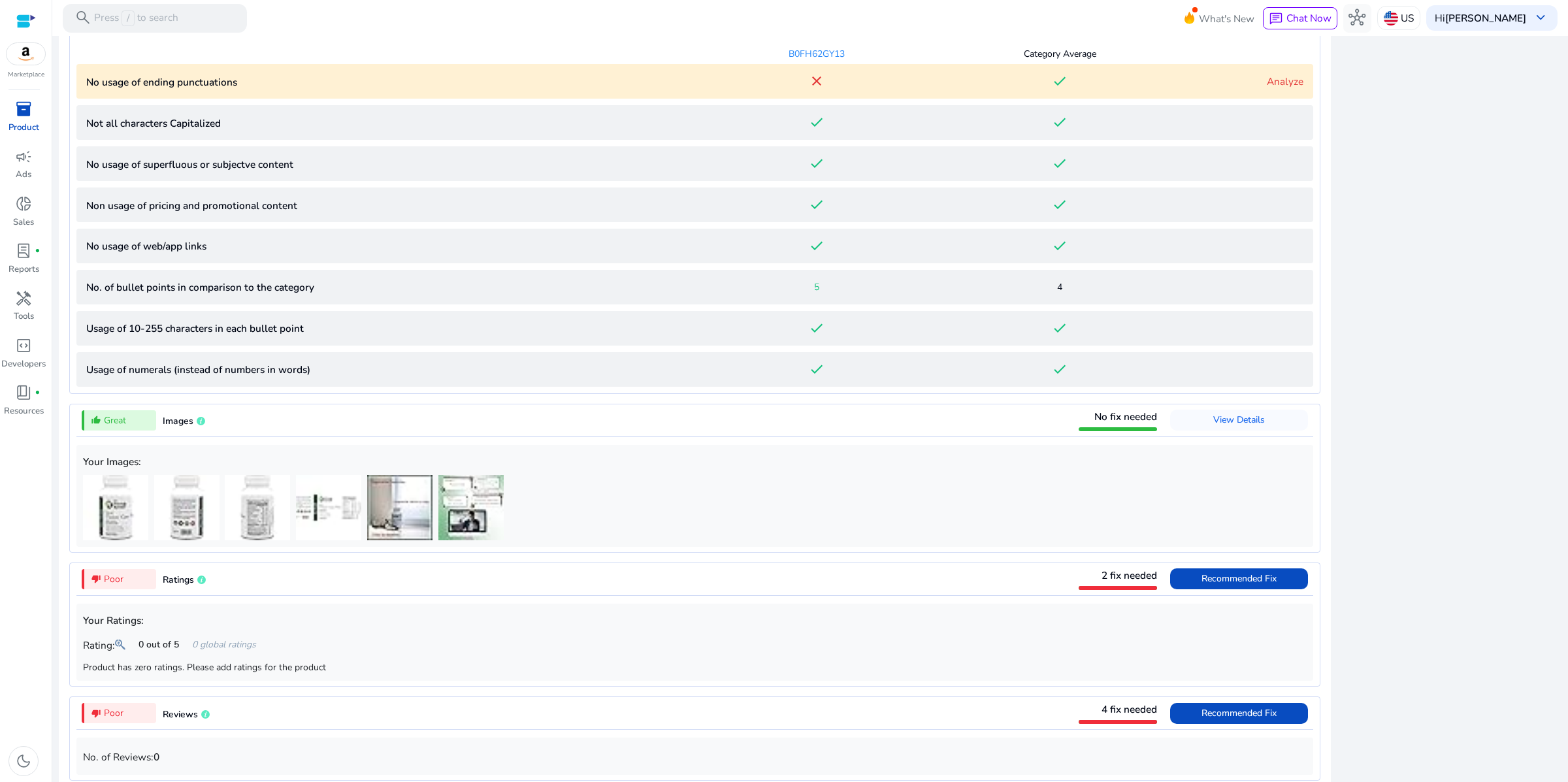
scroll to position [890, 0]
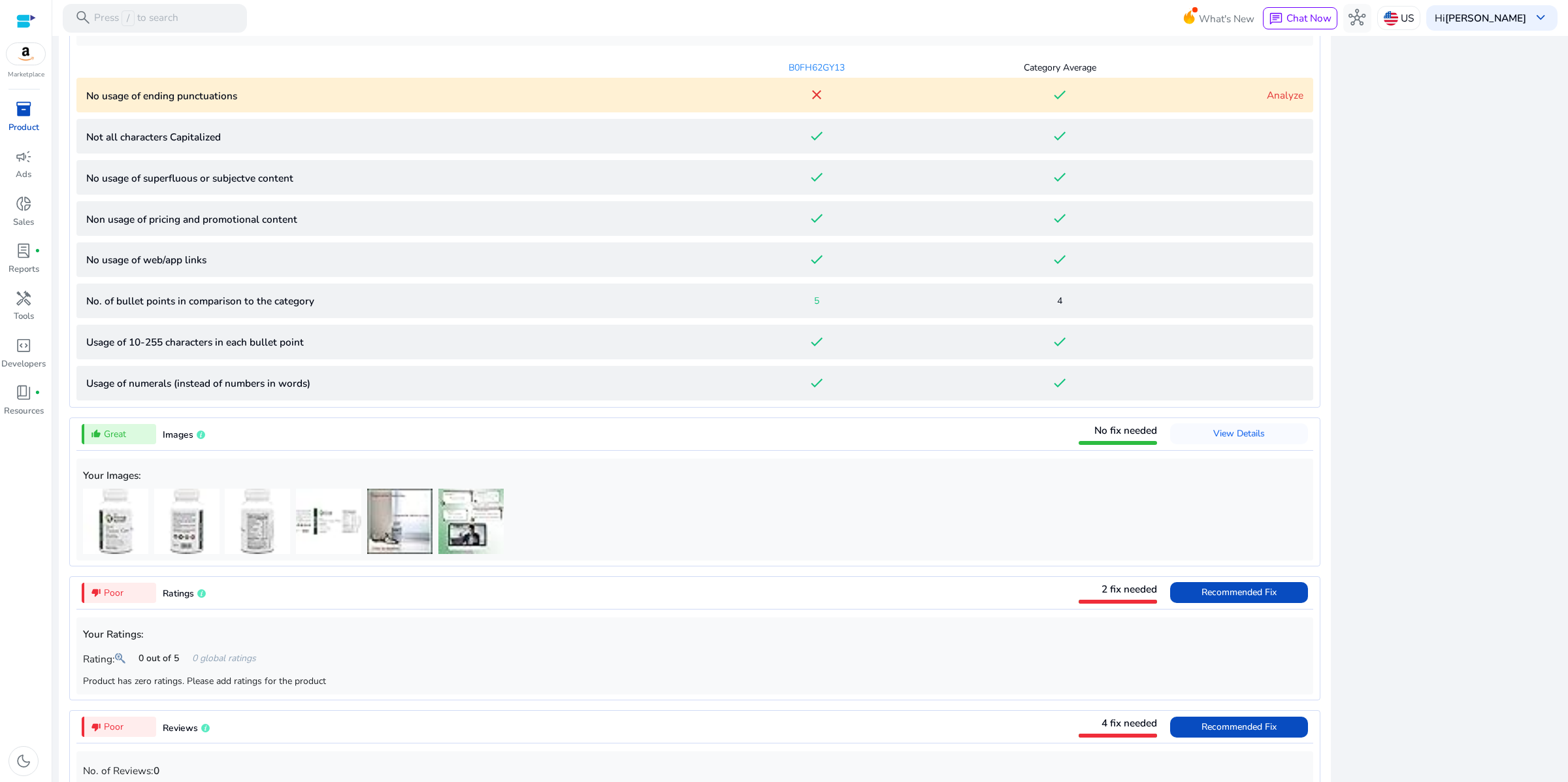
click at [1267, 102] on link "Analyze" at bounding box center [1285, 95] width 36 height 14
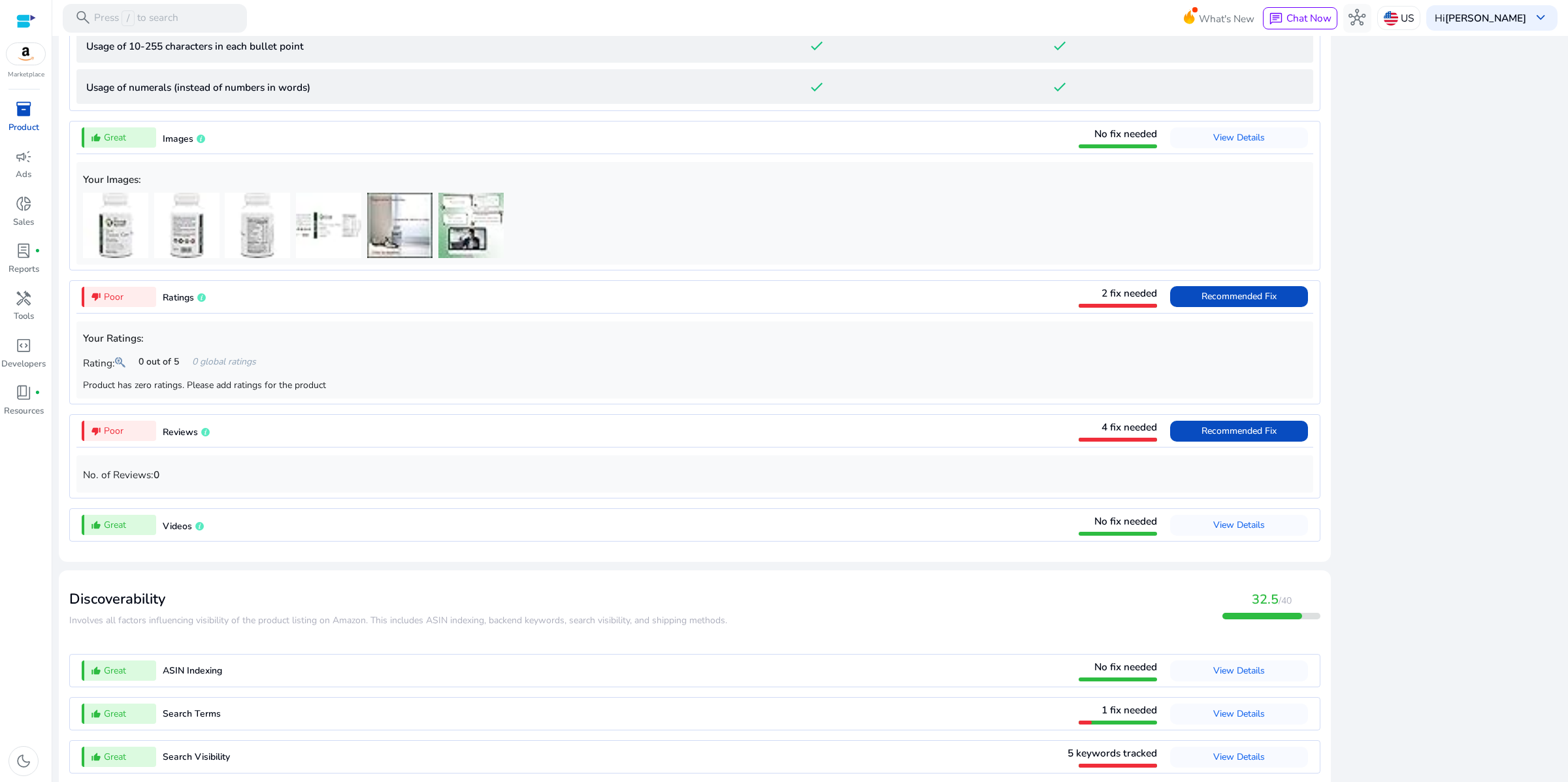
scroll to position [2018, 0]
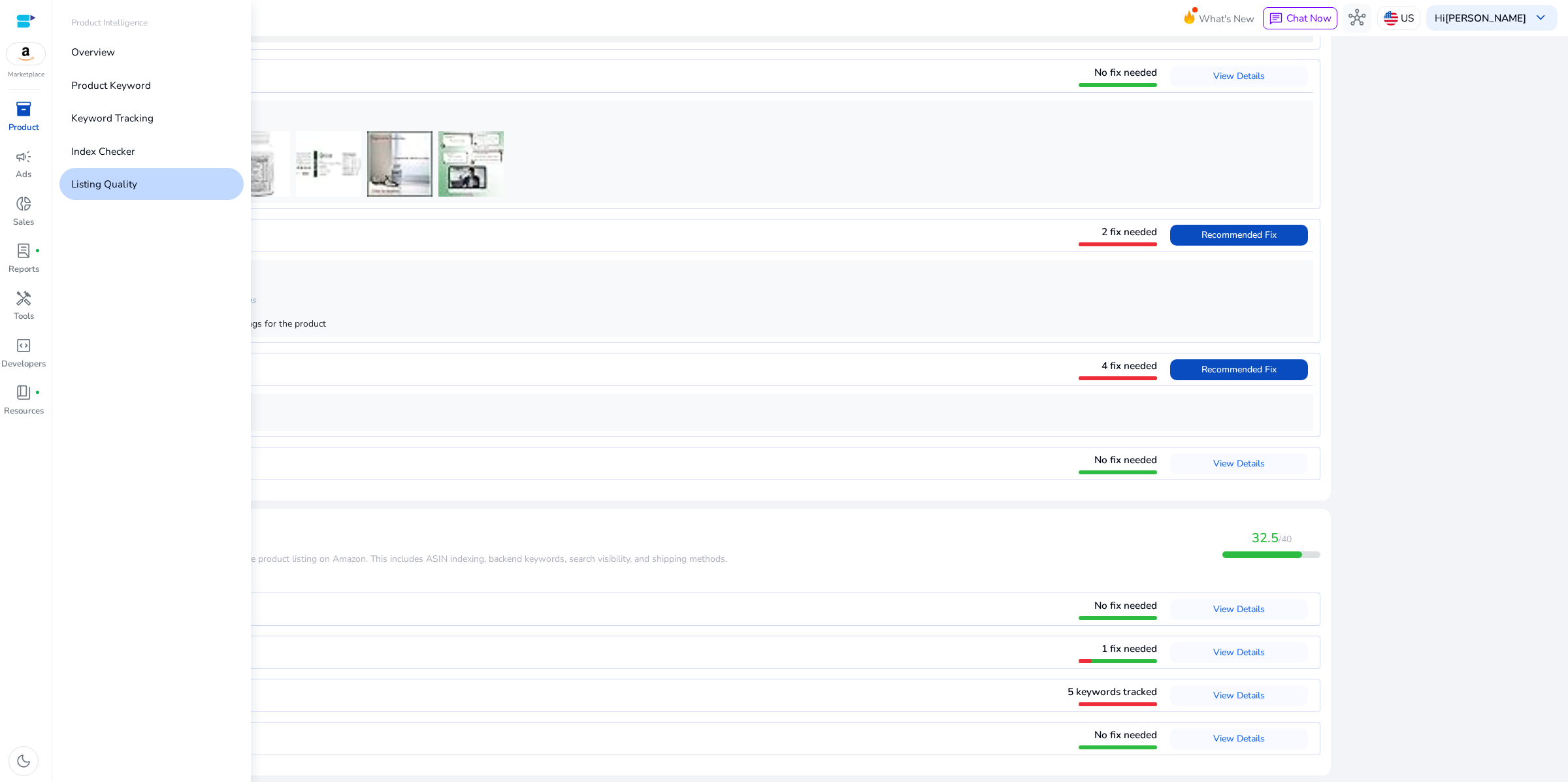
click at [25, 117] on span "inventory_2" at bounding box center [24, 109] width 17 height 17
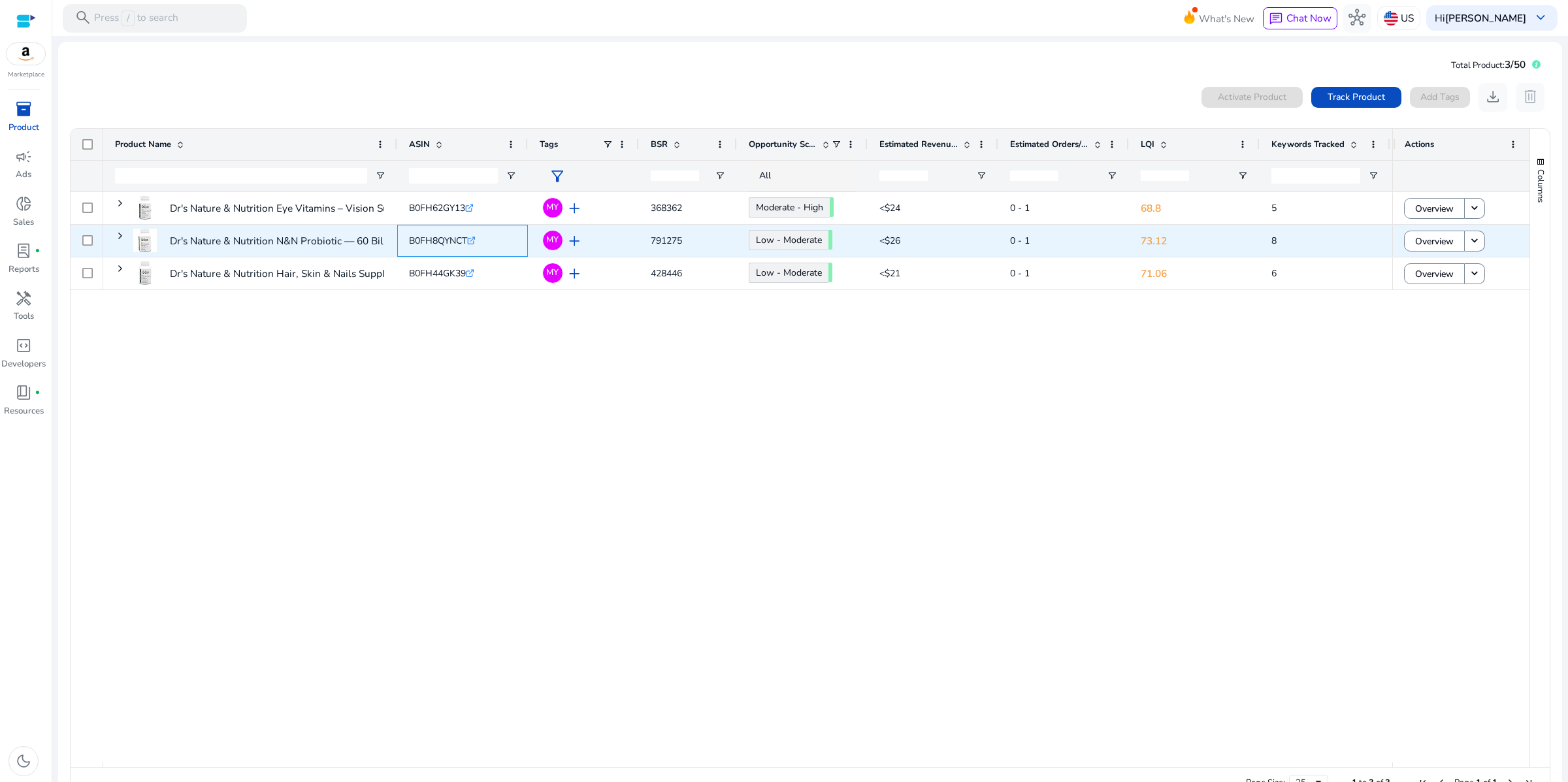
drag, startPoint x: 409, startPoint y: 276, endPoint x: 486, endPoint y: 275, distance: 77.0
click at [486, 256] on div "B0FH8QYNCT .st0{fill:#2c8af8}" at bounding box center [462, 241] width 131 height 32
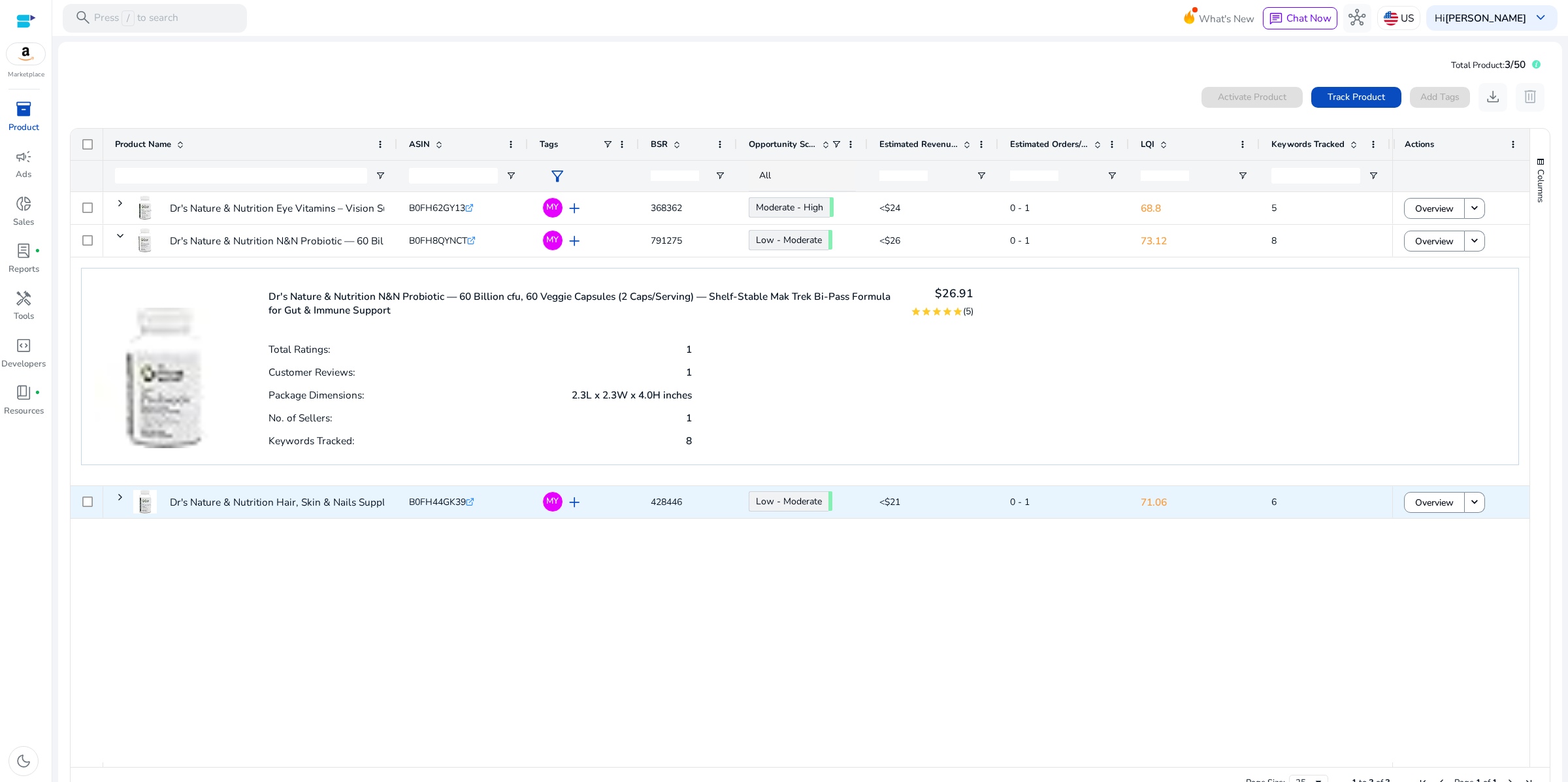
click at [444, 508] on span "B0FH44GK39" at bounding box center [437, 502] width 57 height 13
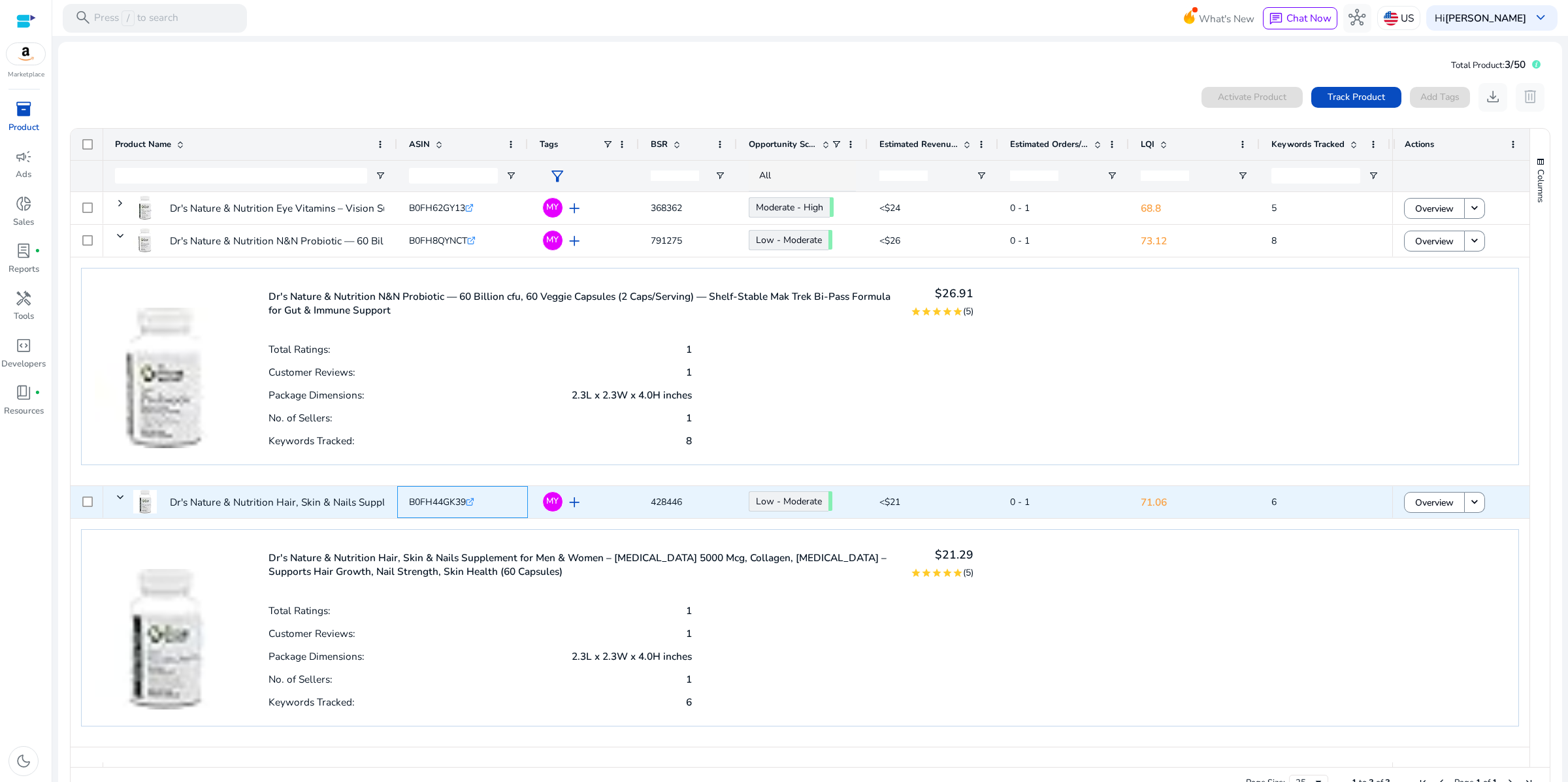
click at [473, 503] on icon at bounding box center [470, 500] width 5 height 5
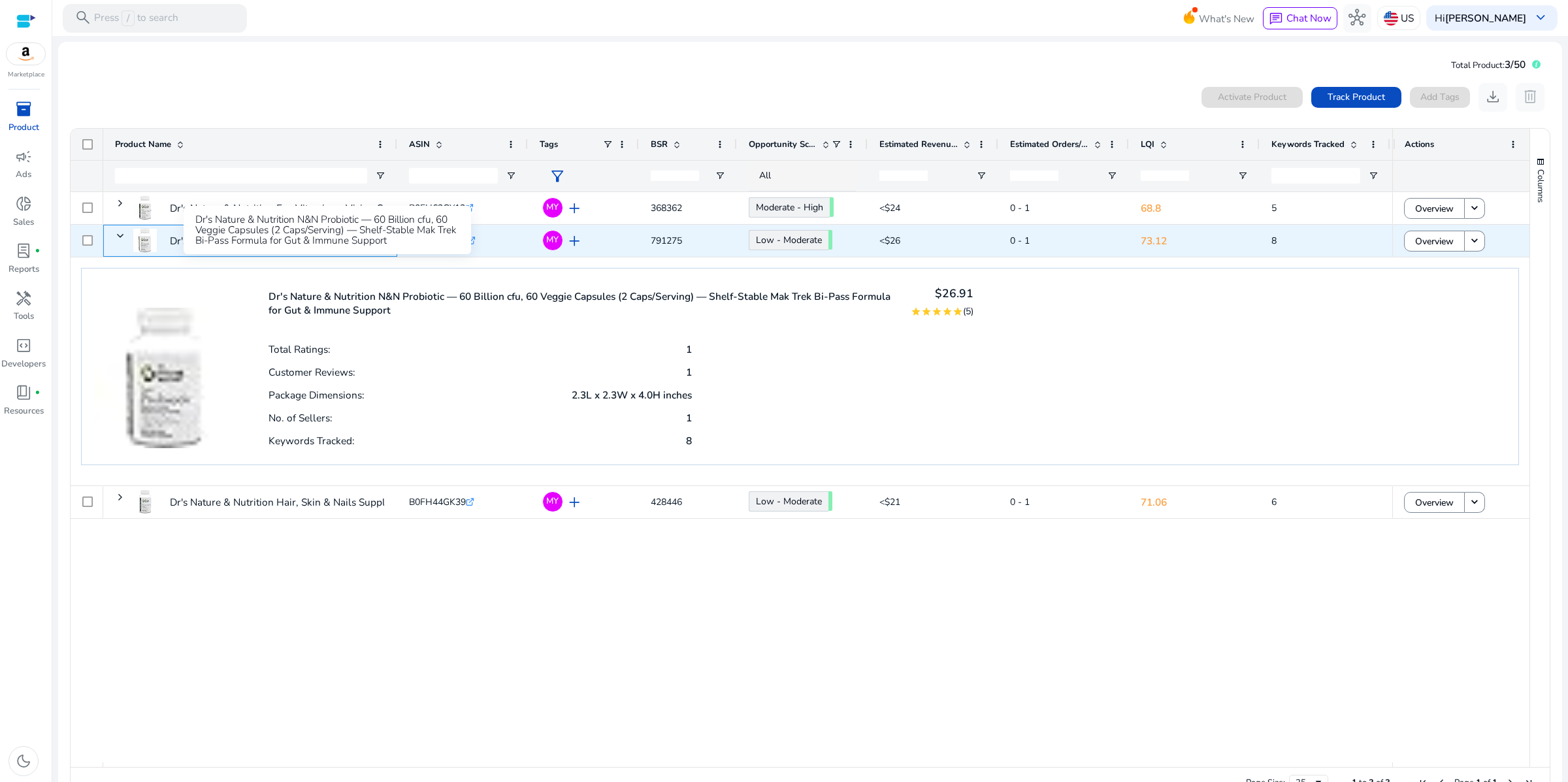
click at [304, 254] on p "Dr's Nature & Nutrition N&N Probiotic — 60 Billion cfu, 60 Veggie..." at bounding box center [323, 240] width 306 height 27
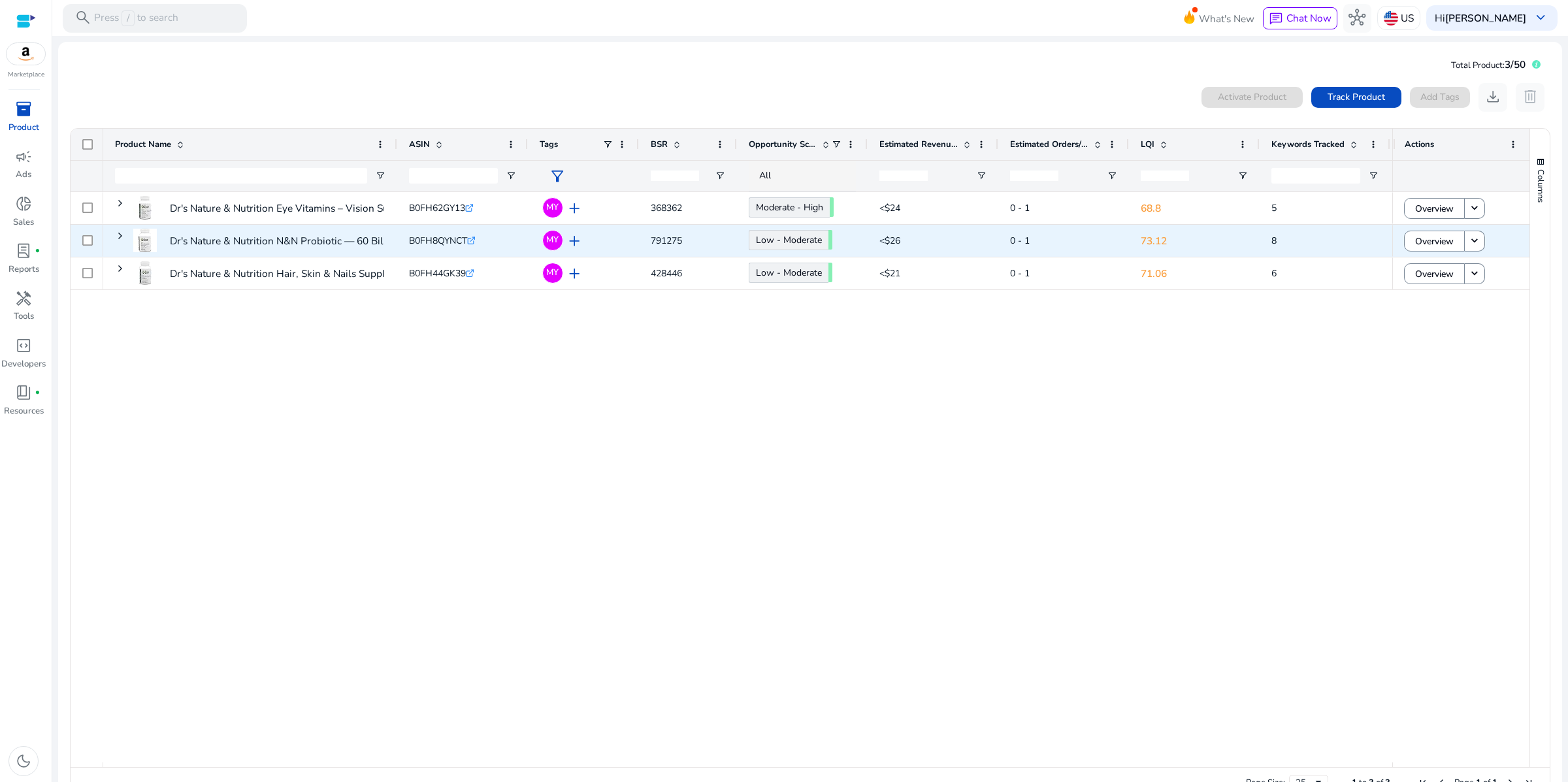
click at [427, 247] on span "B0FH8QYNCT" at bounding box center [437, 241] width 58 height 13
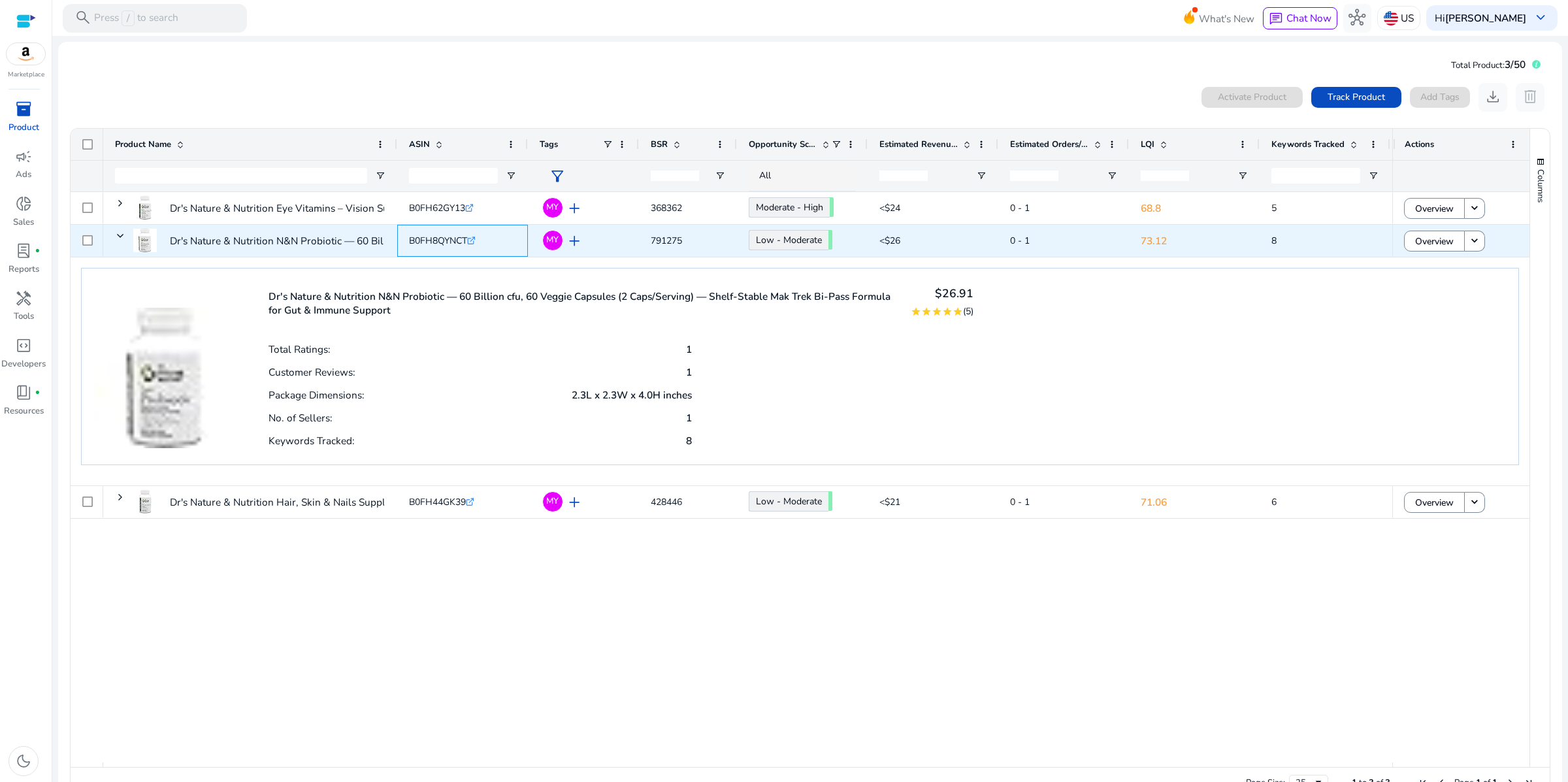
click at [476, 245] on icon ".st0{fill:#2c8af8}" at bounding box center [471, 240] width 8 height 8
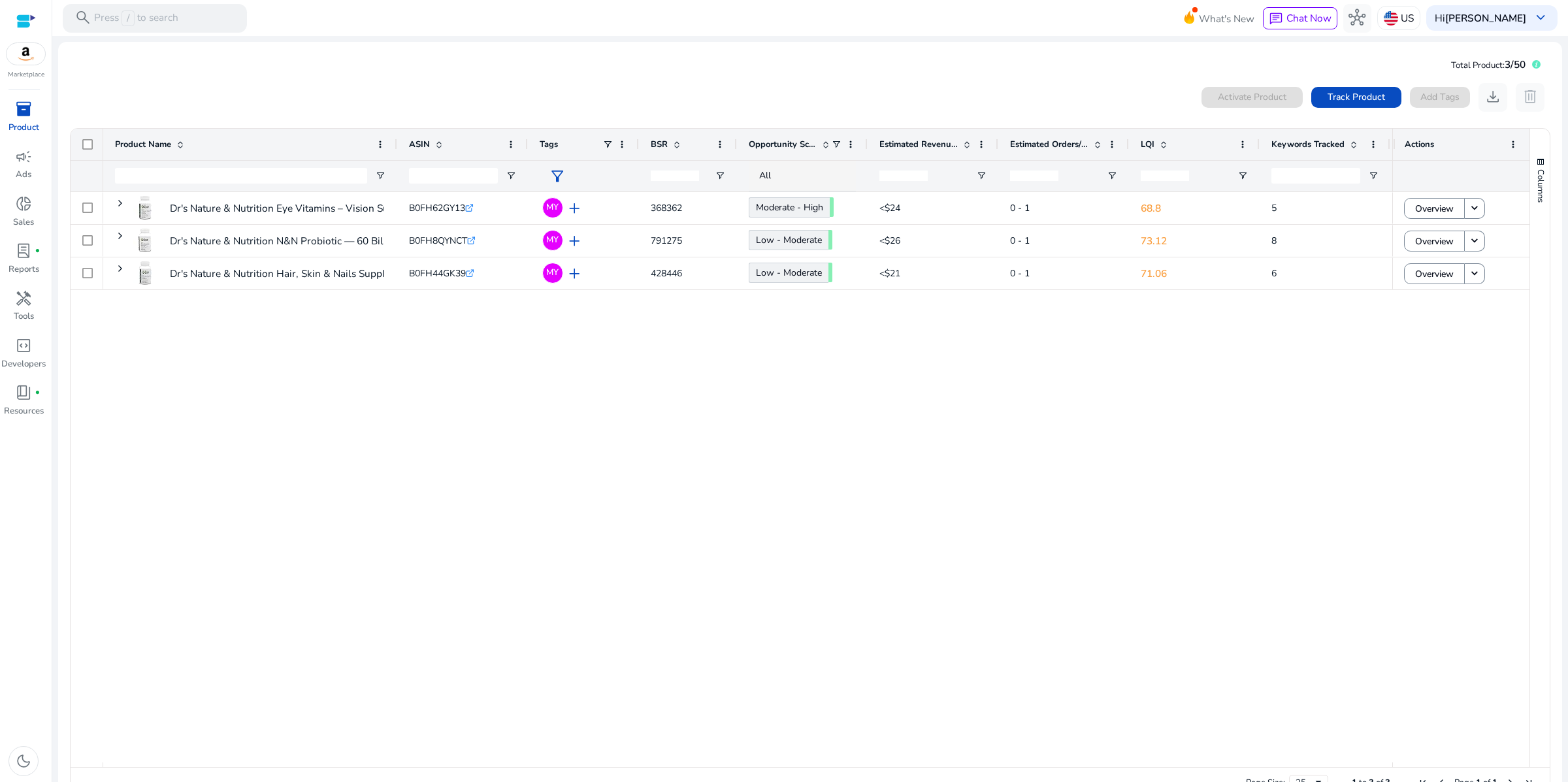
click at [892, 562] on div "Dr's Nature & Nutrition Eye Vitamins – Vision Support with Lutein... B0FH62GY13…" at bounding box center [748, 477] width 1289 height 570
